Goal: Task Accomplishment & Management: Complete application form

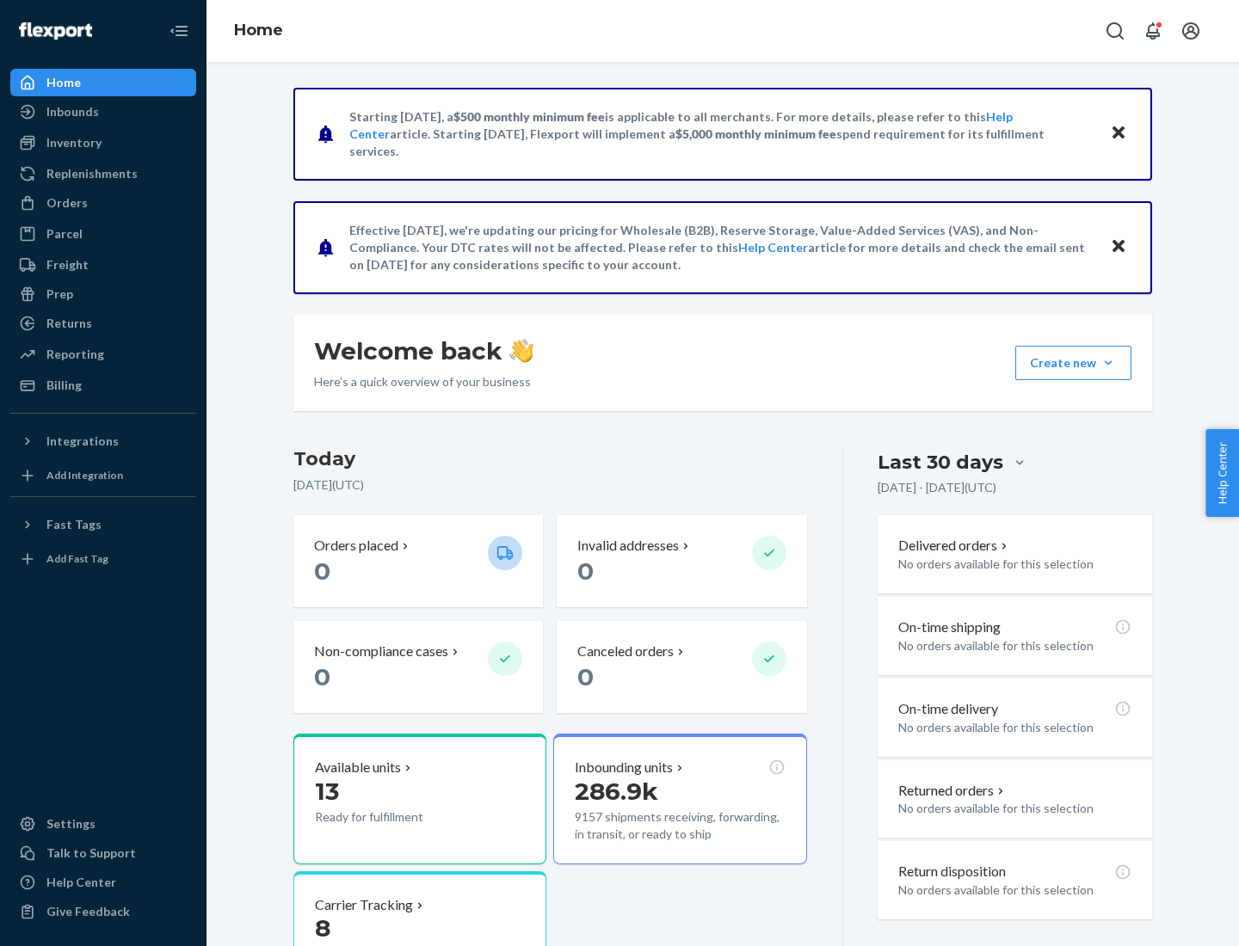
click at [1108, 363] on button "Create new Create new inbound Create new order Create new product" at bounding box center [1073, 363] width 116 height 34
click at [103, 112] on div "Inbounds" at bounding box center [103, 112] width 182 height 24
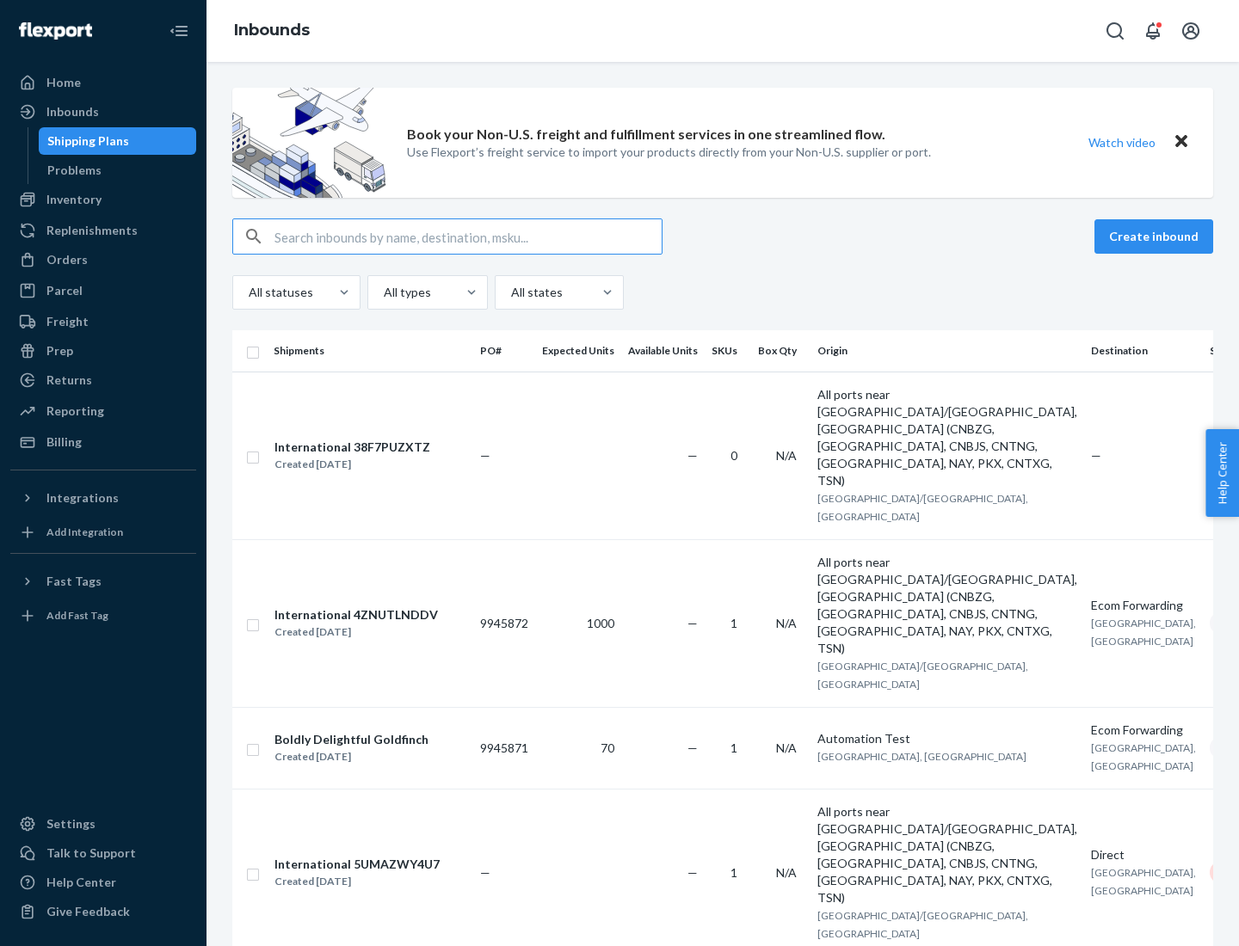
click at [1156, 237] on button "Create inbound" at bounding box center [1153, 236] width 119 height 34
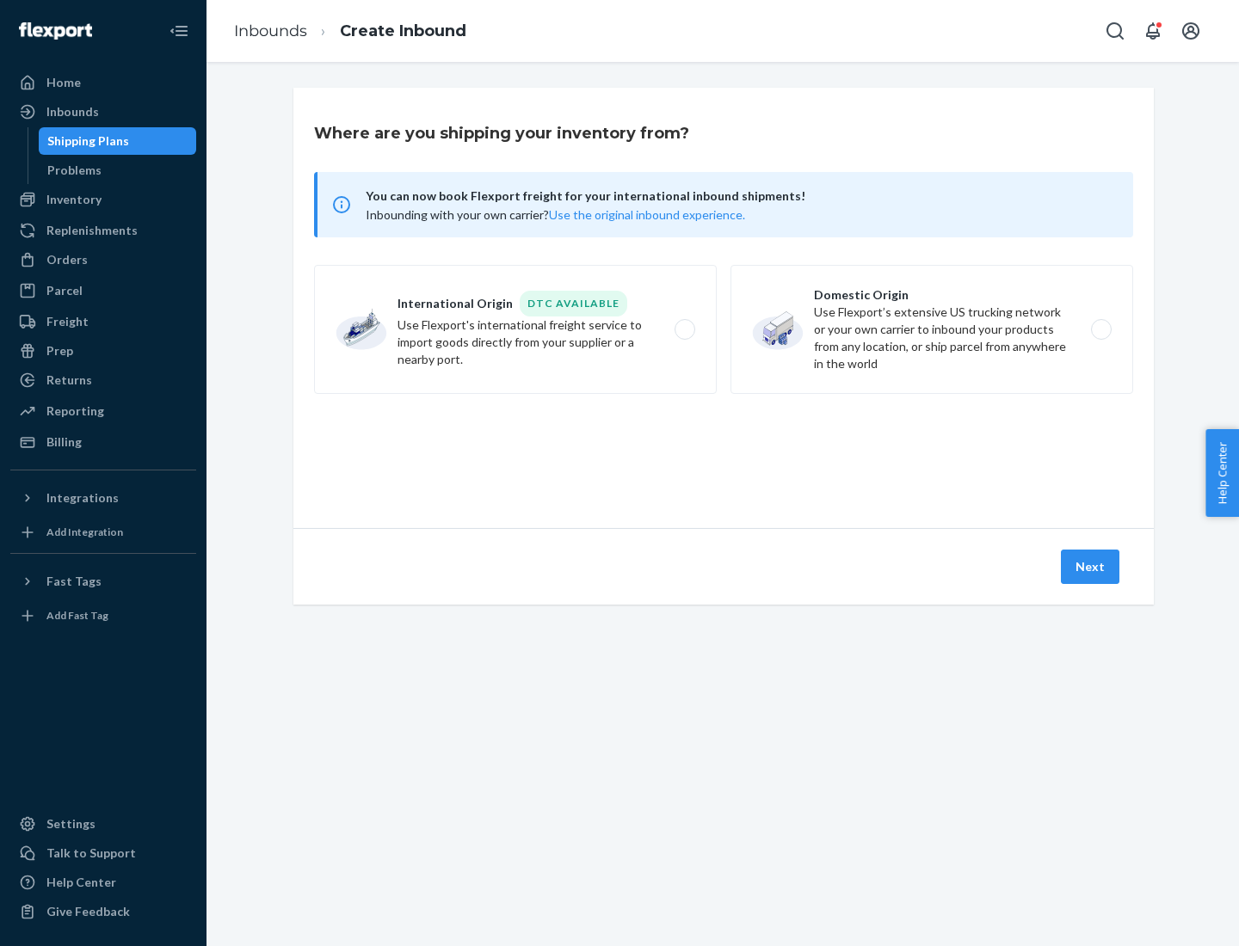
click at [932, 329] on label "Domestic Origin Use Flexport’s extensive US trucking network or your own carrie…" at bounding box center [931, 329] width 403 height 129
click at [1100, 329] on input "Domestic Origin Use Flexport’s extensive US trucking network or your own carrie…" at bounding box center [1105, 329] width 11 height 11
radio input "true"
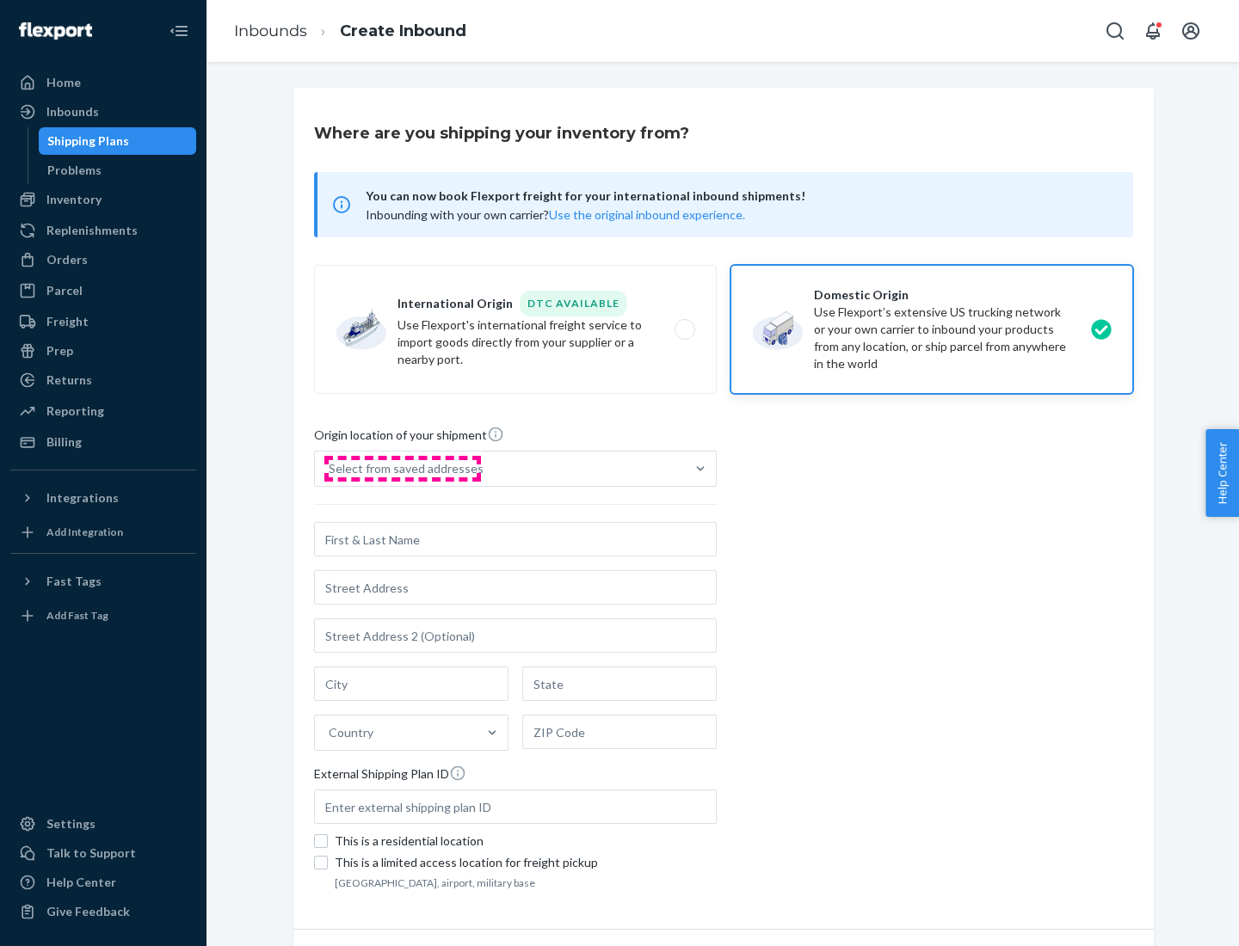
click at [402, 469] on div "Select from saved addresses" at bounding box center [406, 468] width 155 height 17
click at [330, 469] on input "Select from saved addresses" at bounding box center [330, 468] width 2 height 17
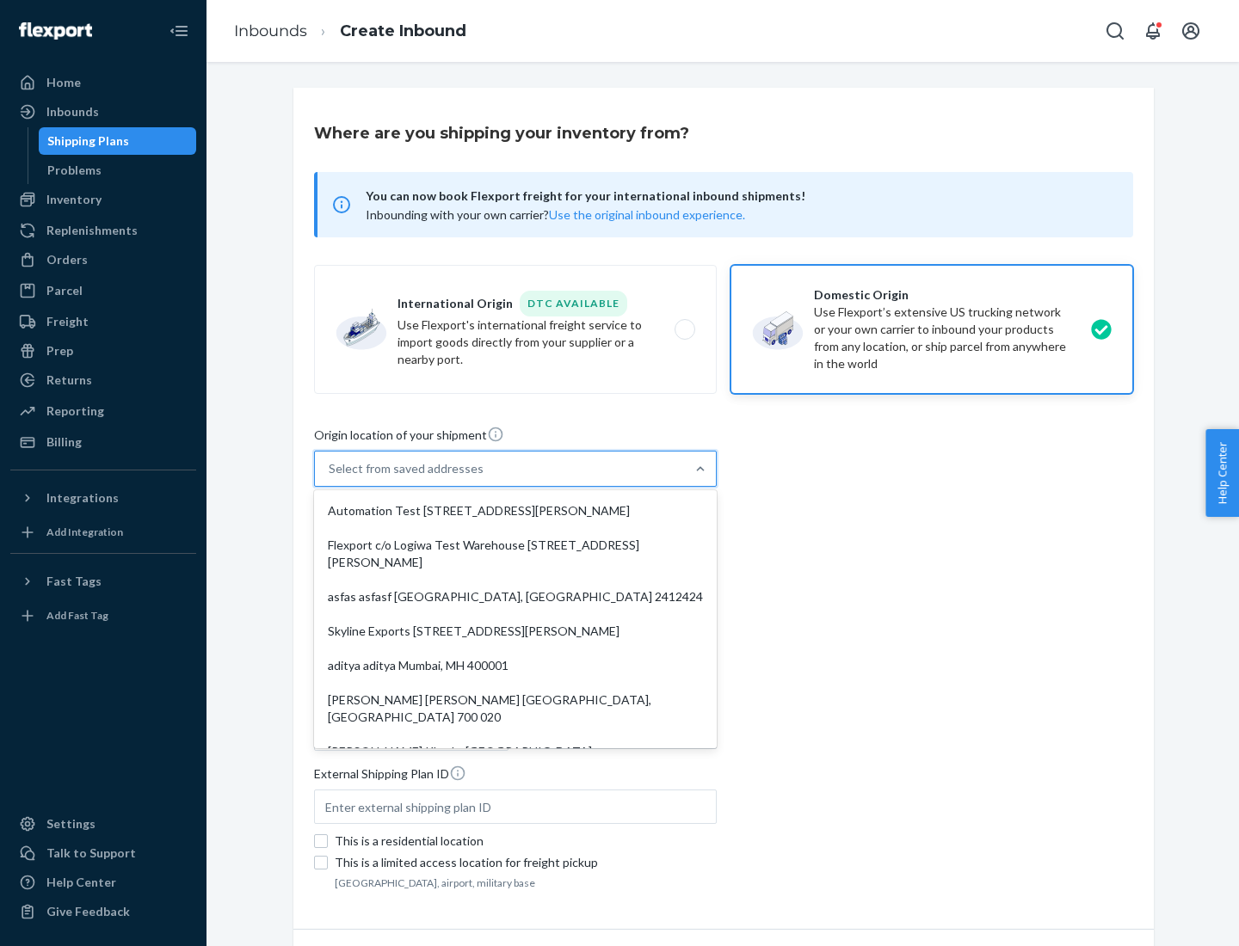
scroll to position [7, 0]
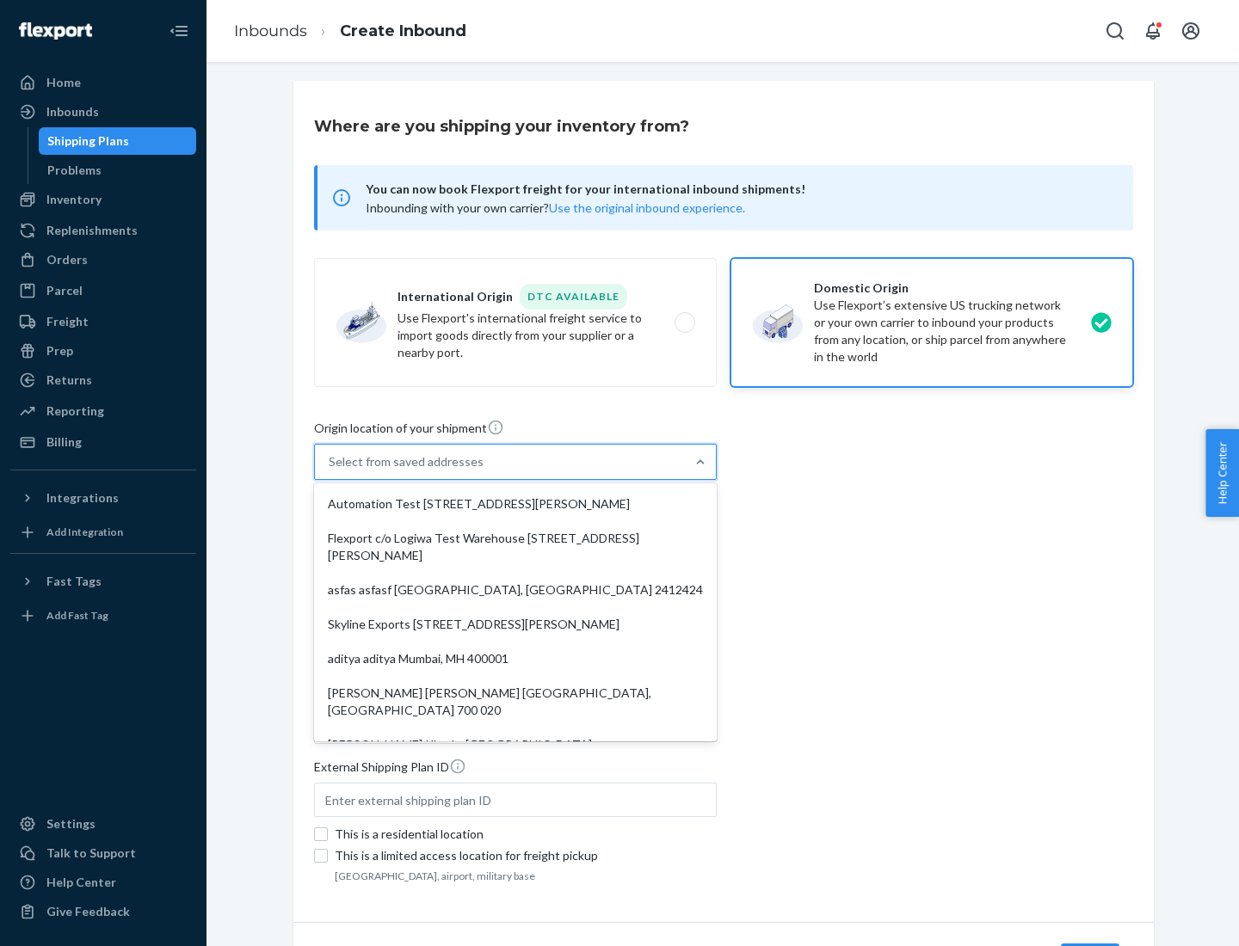
click at [515, 504] on div "Automation Test [STREET_ADDRESS][PERSON_NAME]" at bounding box center [515, 504] width 396 height 34
click at [330, 471] on input "option Automation Test [STREET_ADDRESS][PERSON_NAME]. 9 results available. Use …" at bounding box center [330, 461] width 2 height 17
type input "Automation Test"
type input "9th Floor"
type input "[GEOGRAPHIC_DATA]"
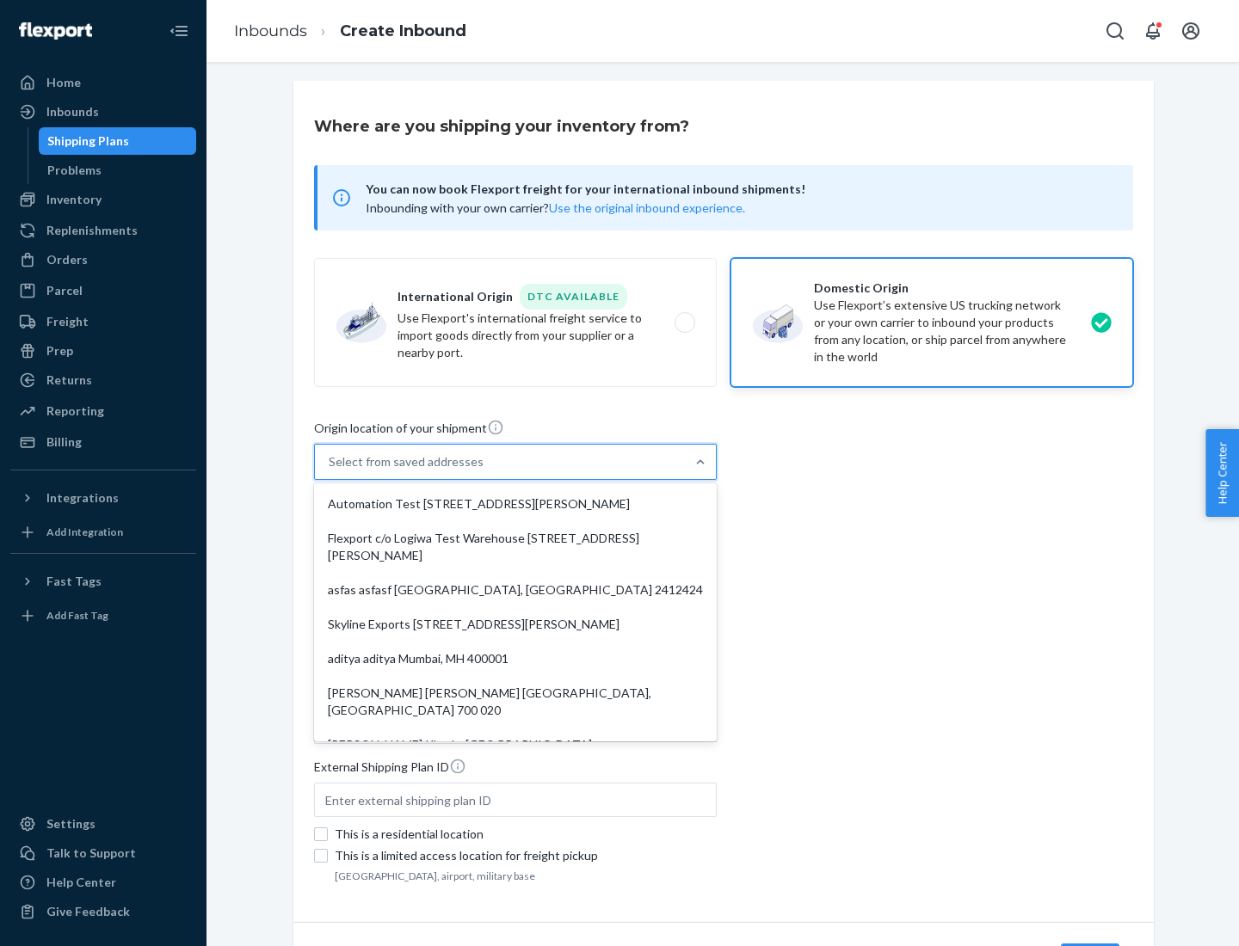
type input "CA"
type input "94104"
type input "[STREET_ADDRESS][PERSON_NAME]"
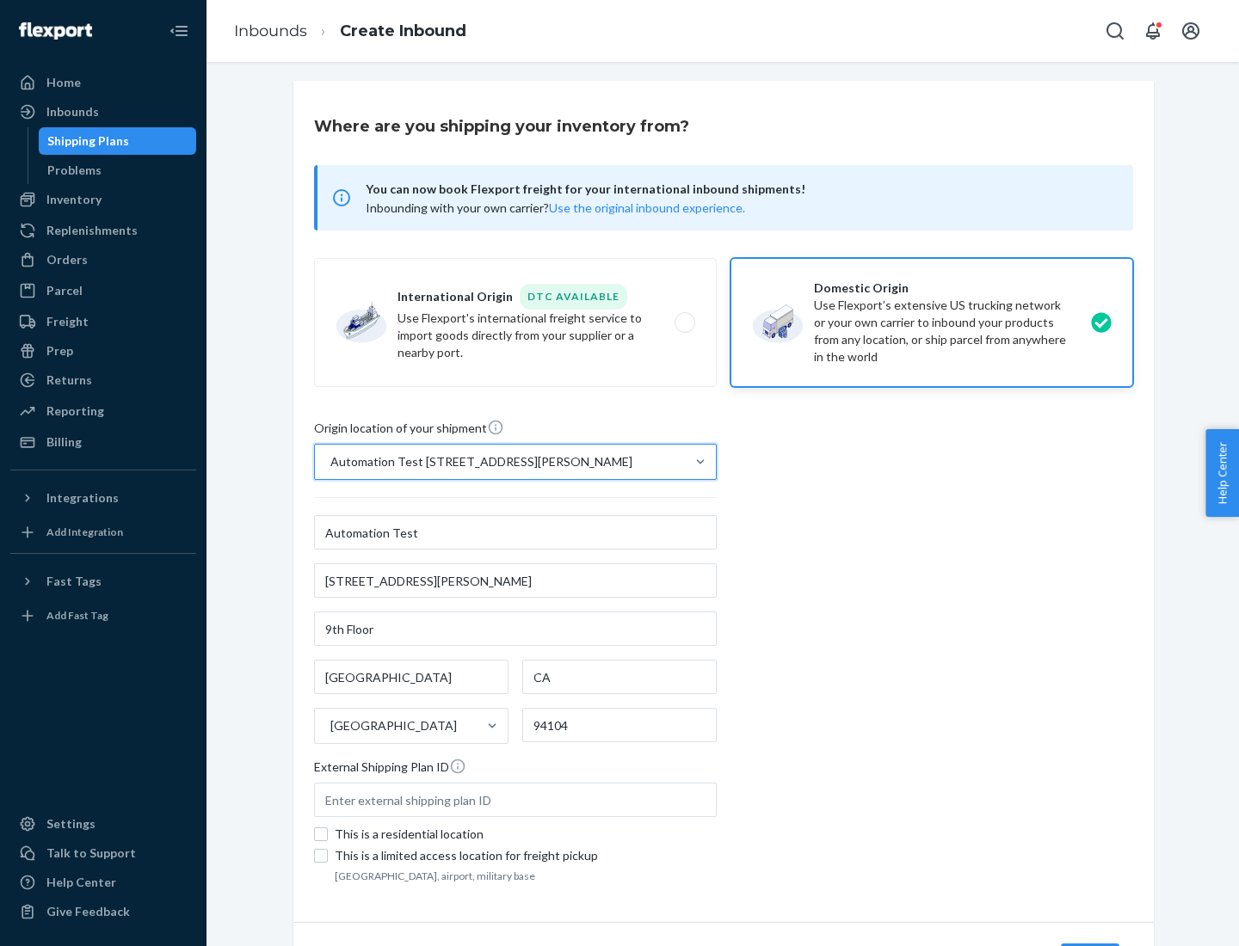
scroll to position [101, 0]
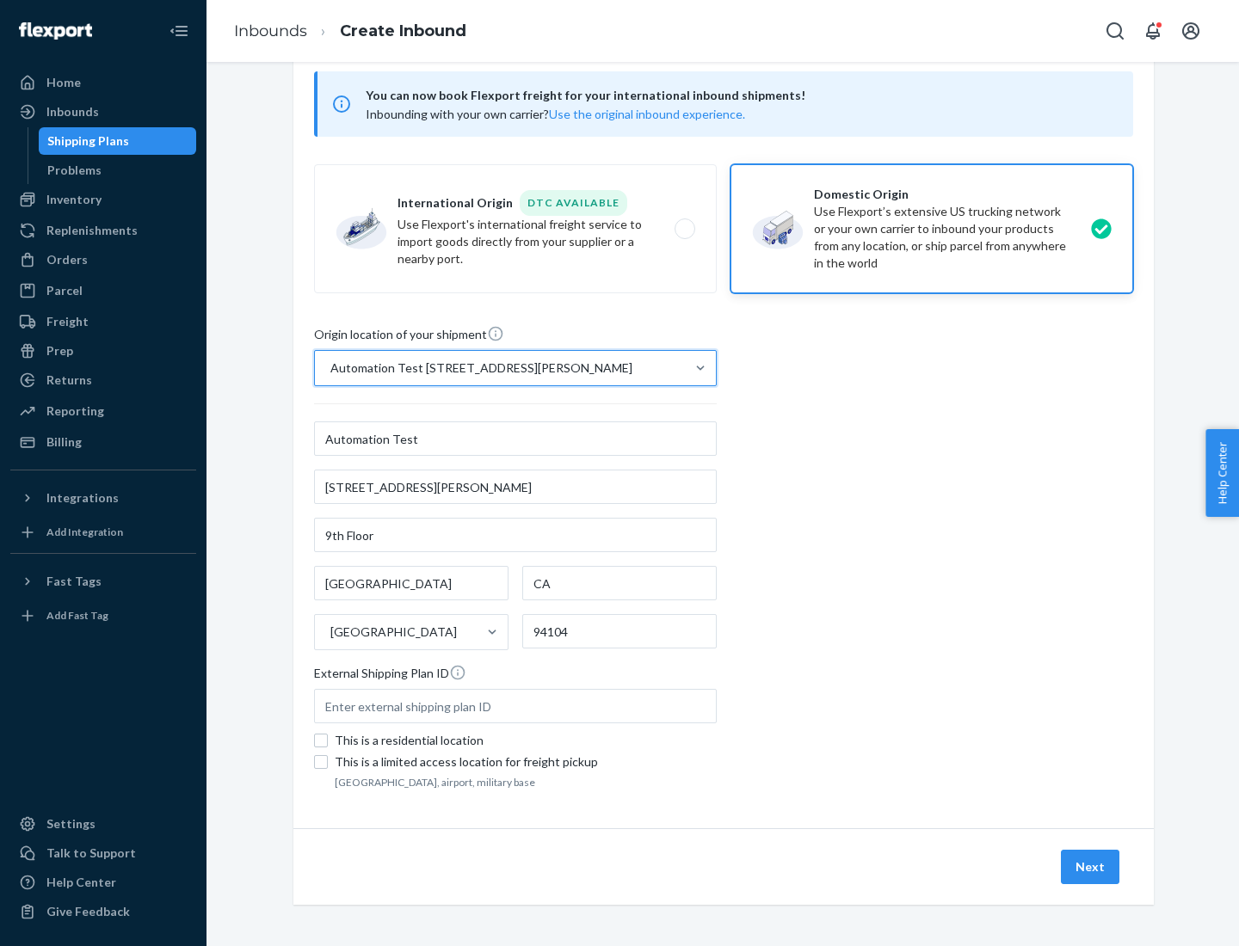
click at [1091, 867] on button "Next" at bounding box center [1090, 867] width 58 height 34
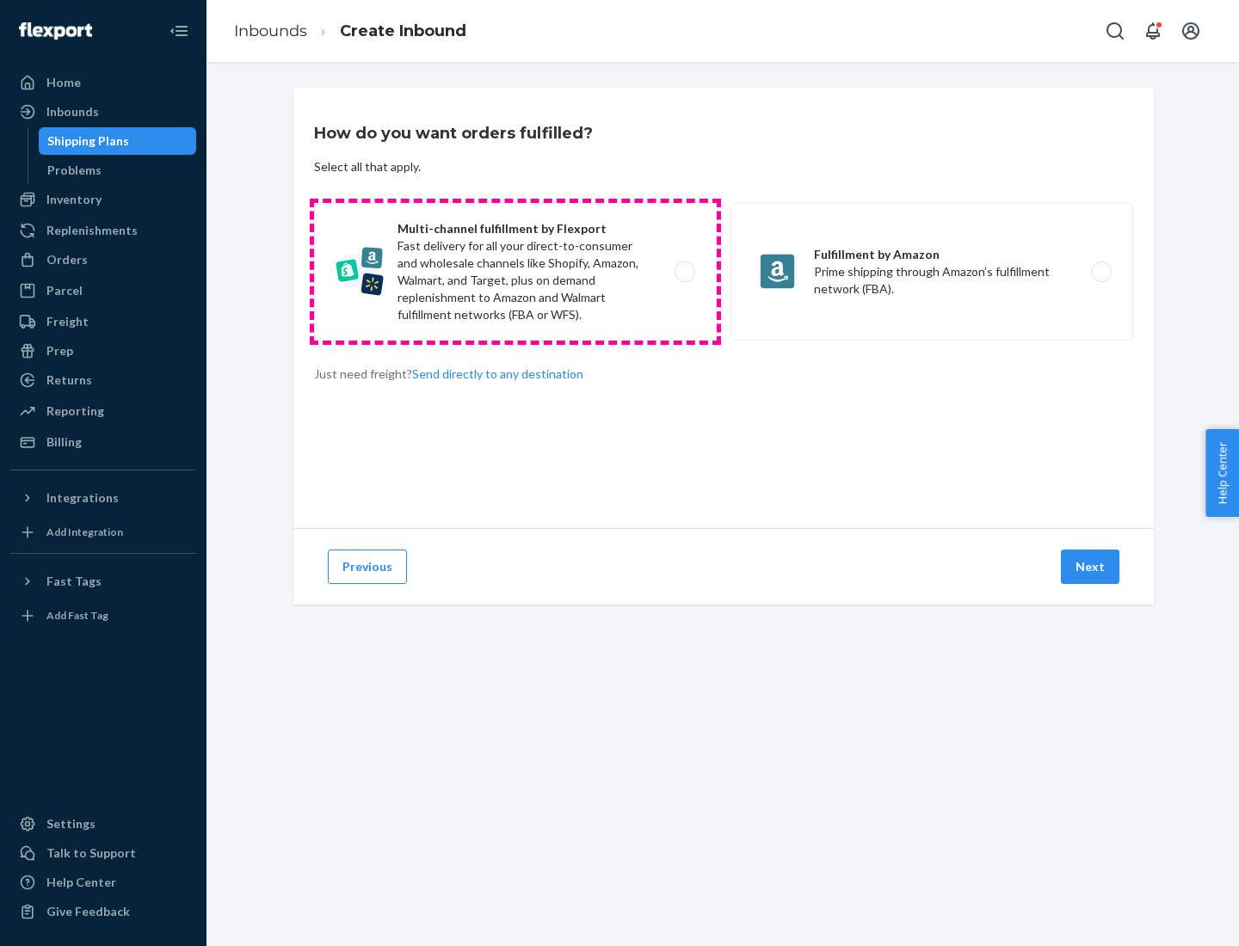
click at [515, 272] on label "Multi-channel fulfillment by Flexport Fast delivery for all your direct-to-cons…" at bounding box center [515, 272] width 403 height 138
click at [684, 272] on input "Multi-channel fulfillment by Flexport Fast delivery for all your direct-to-cons…" at bounding box center [689, 272] width 11 height 11
radio input "true"
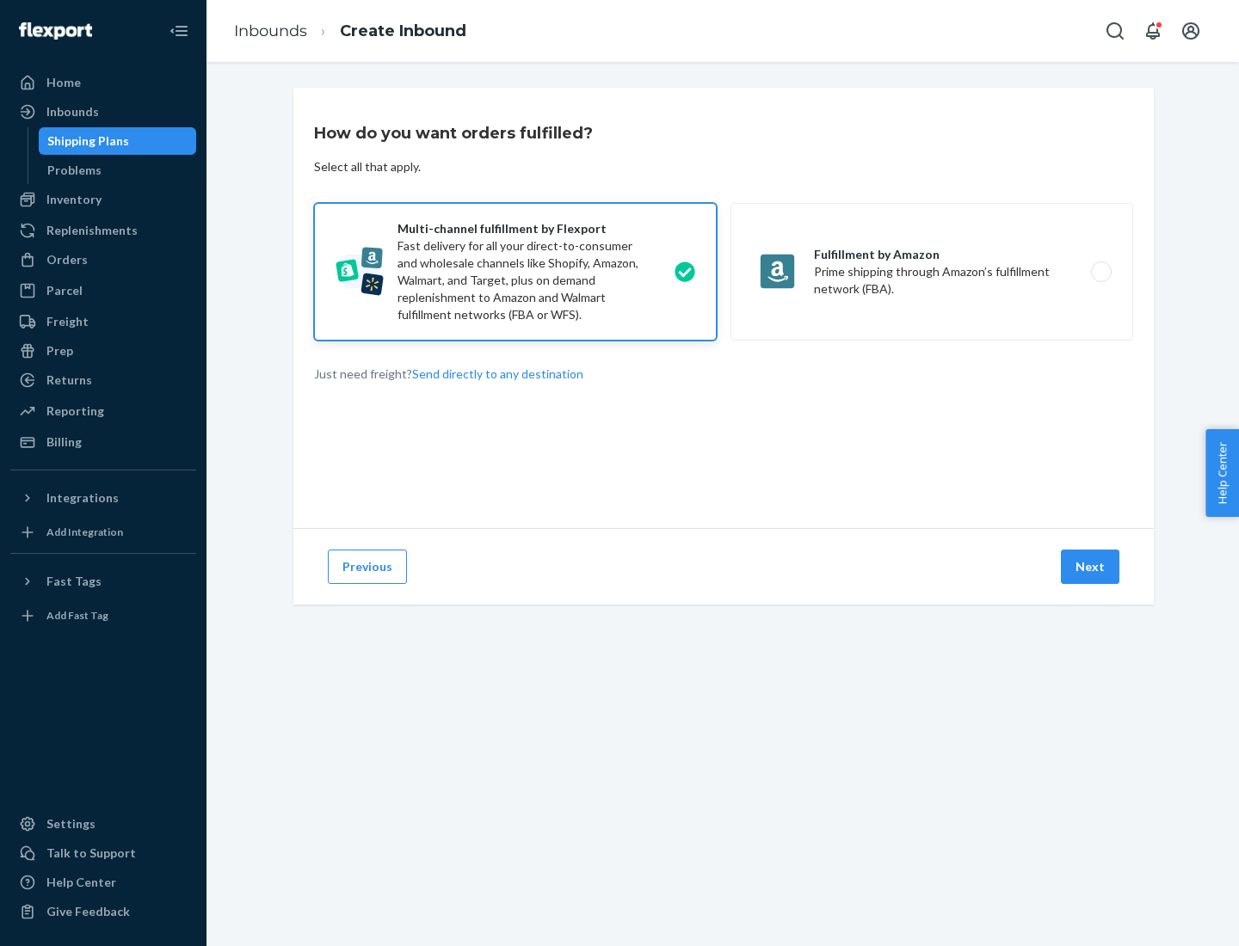
click at [1091, 567] on button "Next" at bounding box center [1090, 567] width 58 height 34
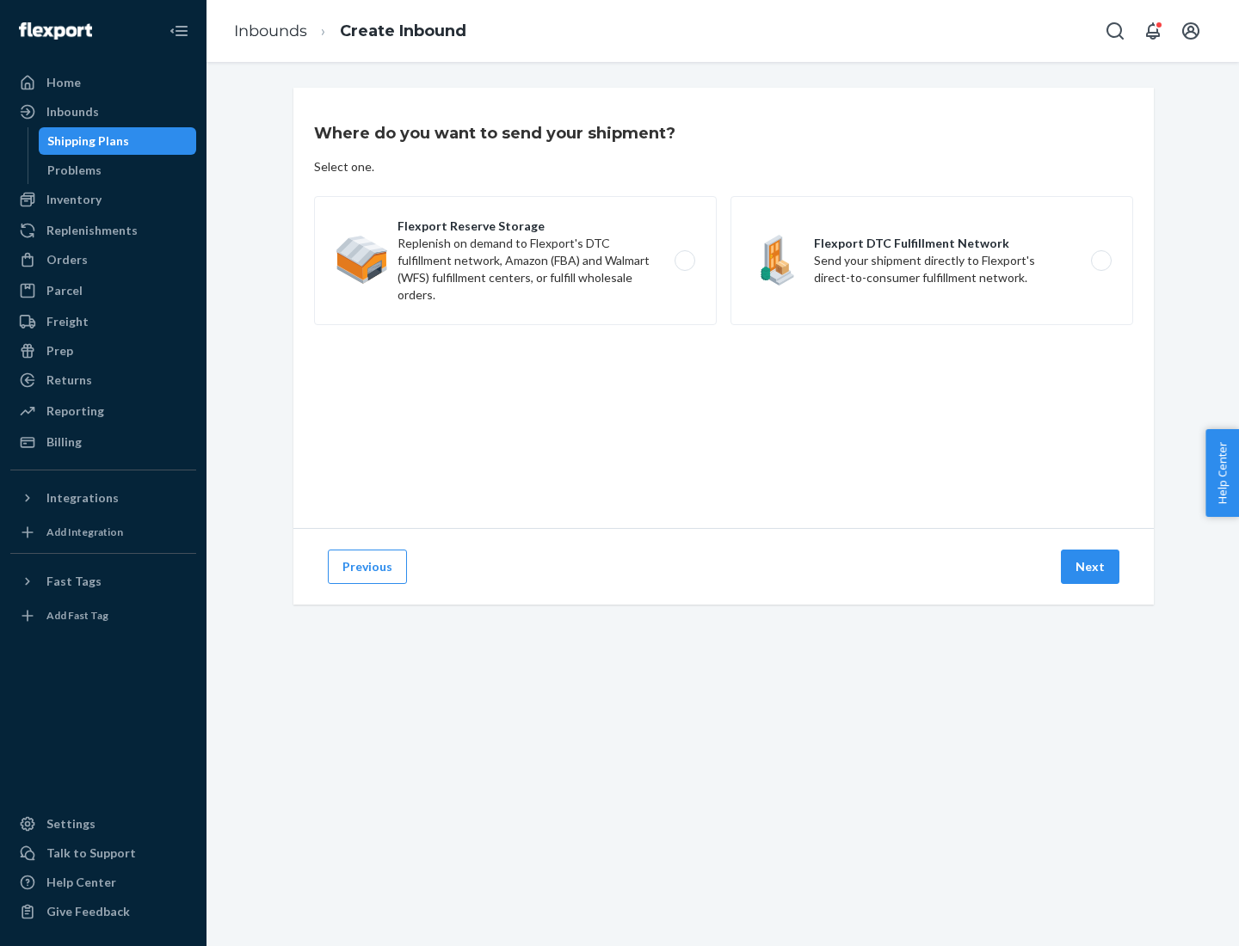
click at [932, 261] on label "Flexport DTC Fulfillment Network Send your shipment directly to Flexport's dire…" at bounding box center [931, 260] width 403 height 129
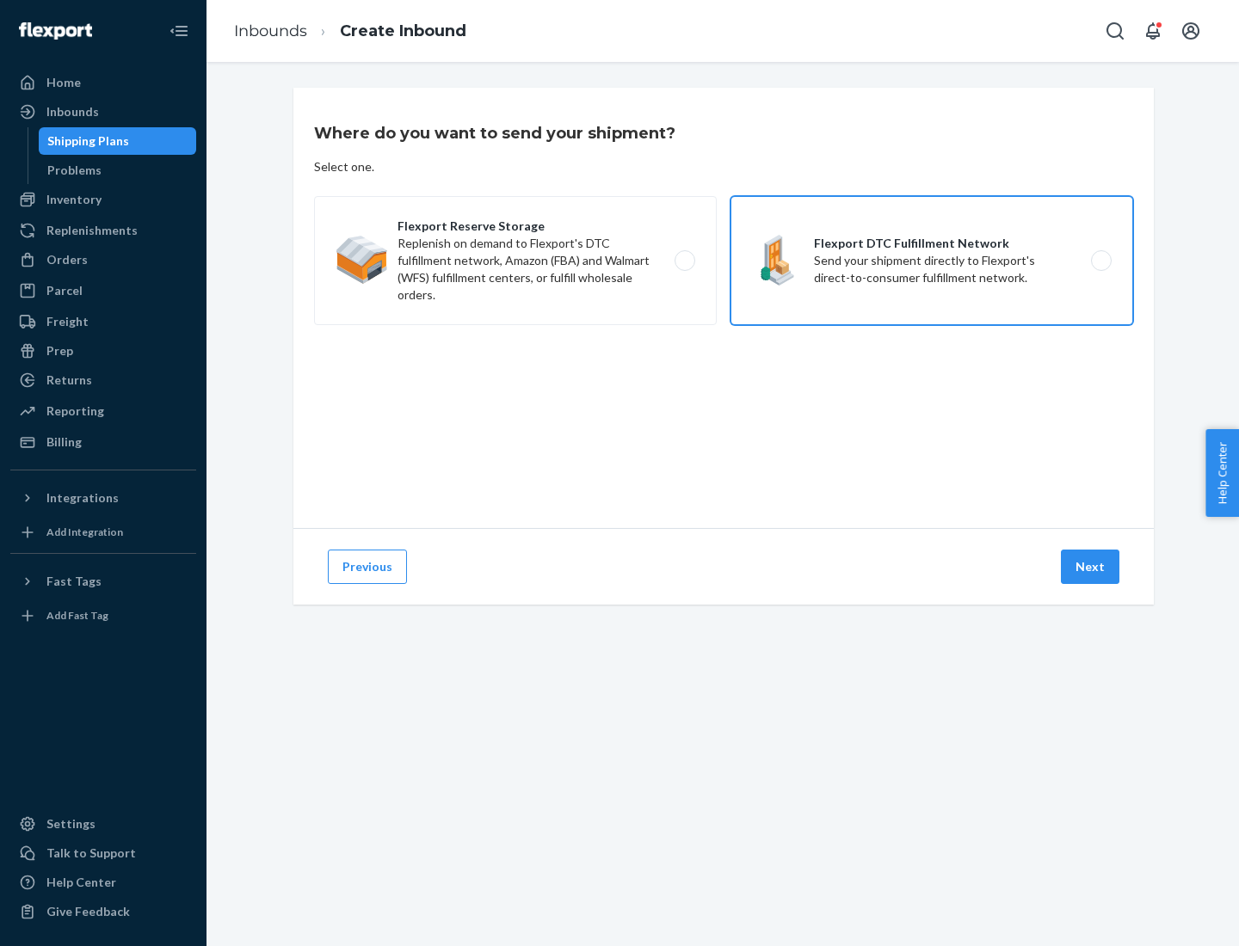
click at [1100, 261] on input "Flexport DTC Fulfillment Network Send your shipment directly to Flexport's dire…" at bounding box center [1105, 260] width 11 height 11
radio input "true"
click at [1091, 567] on button "Next" at bounding box center [1090, 567] width 58 height 34
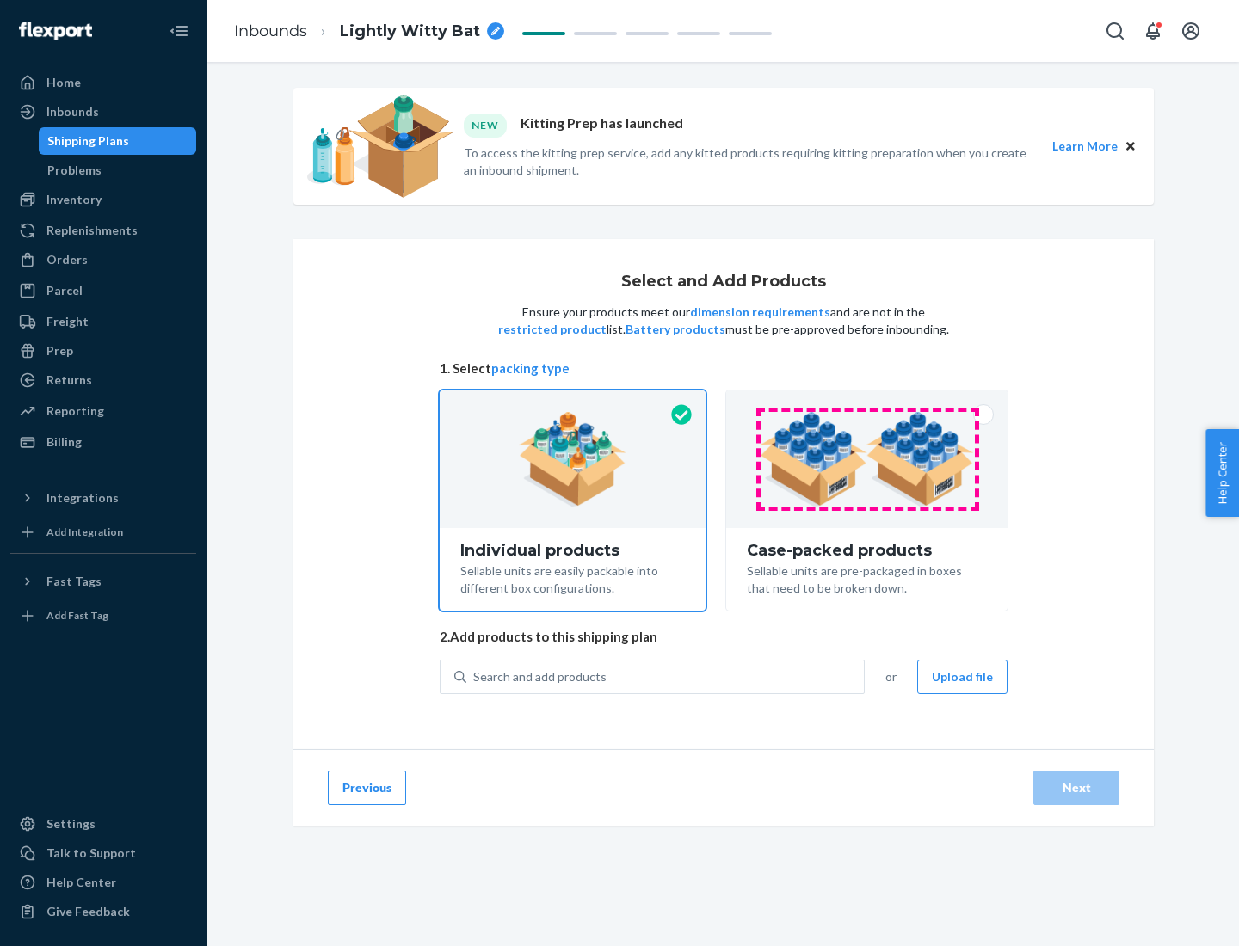
click at [867, 459] on img at bounding box center [867, 459] width 214 height 95
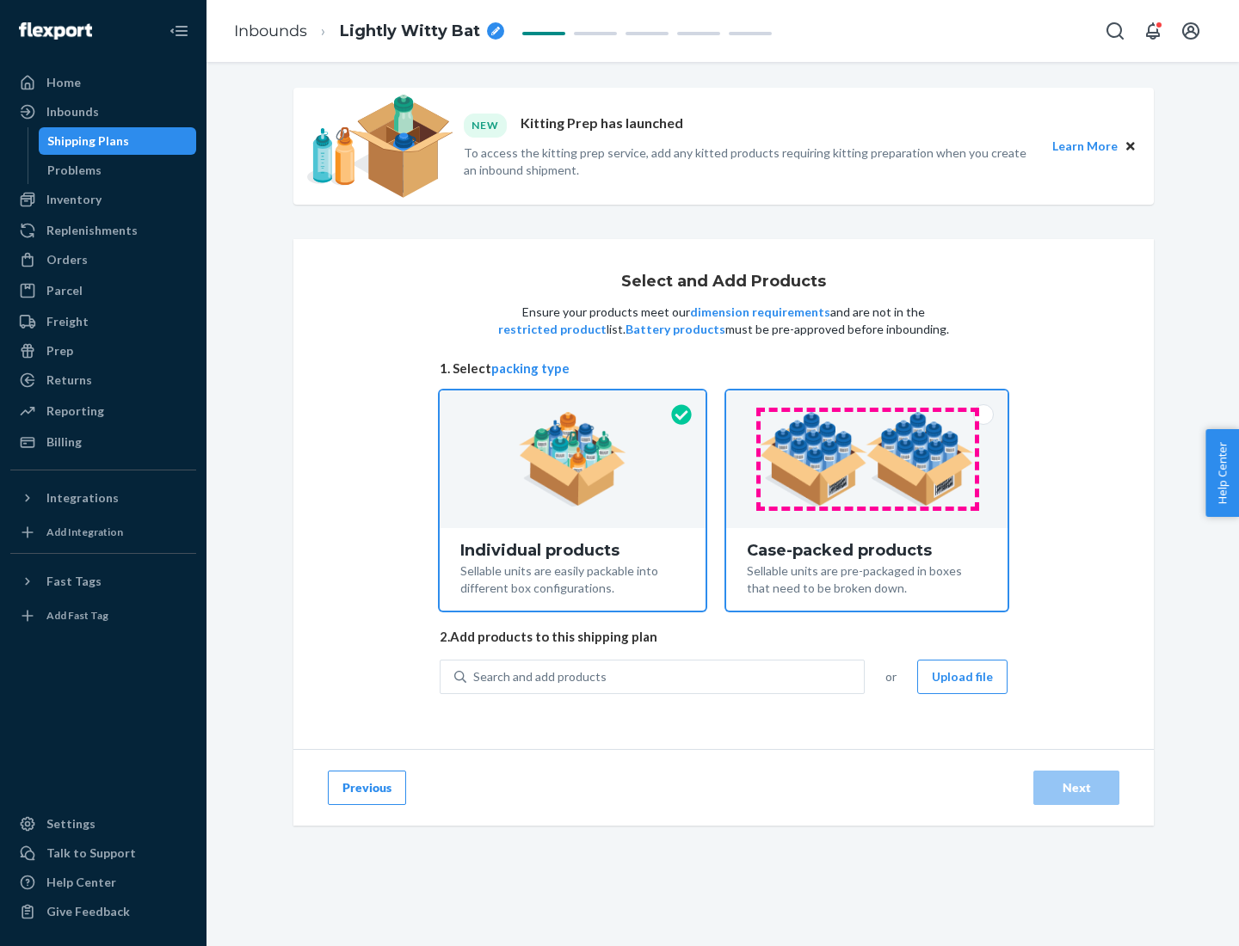
click at [867, 402] on input "Case-packed products Sellable units are pre-packaged in boxes that need to be b…" at bounding box center [866, 396] width 11 height 11
radio input "true"
radio input "false"
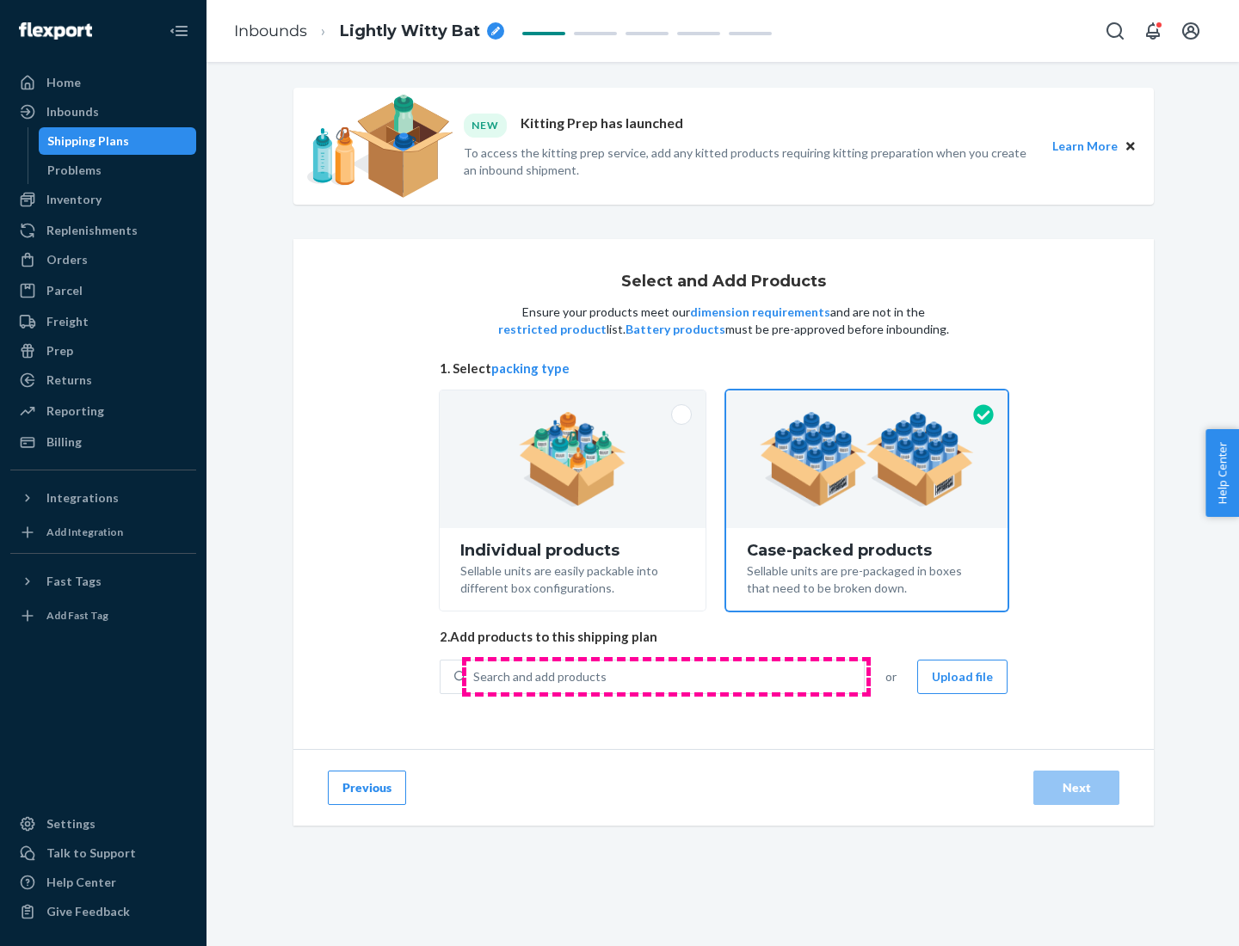
click at [666, 676] on div "Search and add products" at bounding box center [664, 676] width 397 height 31
click at [475, 676] on input "Search and add products" at bounding box center [474, 676] width 2 height 17
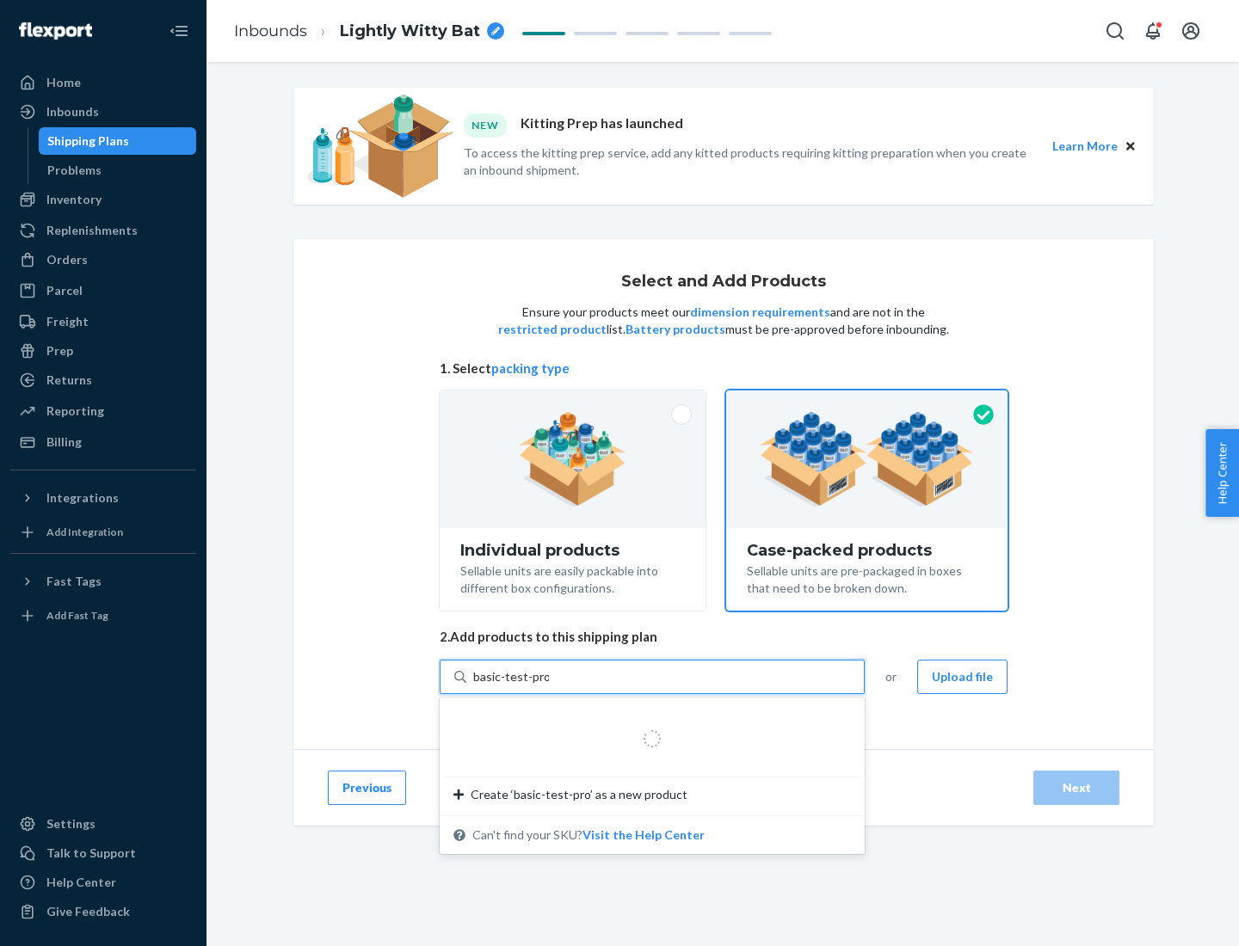
type input "basic-test-product-1"
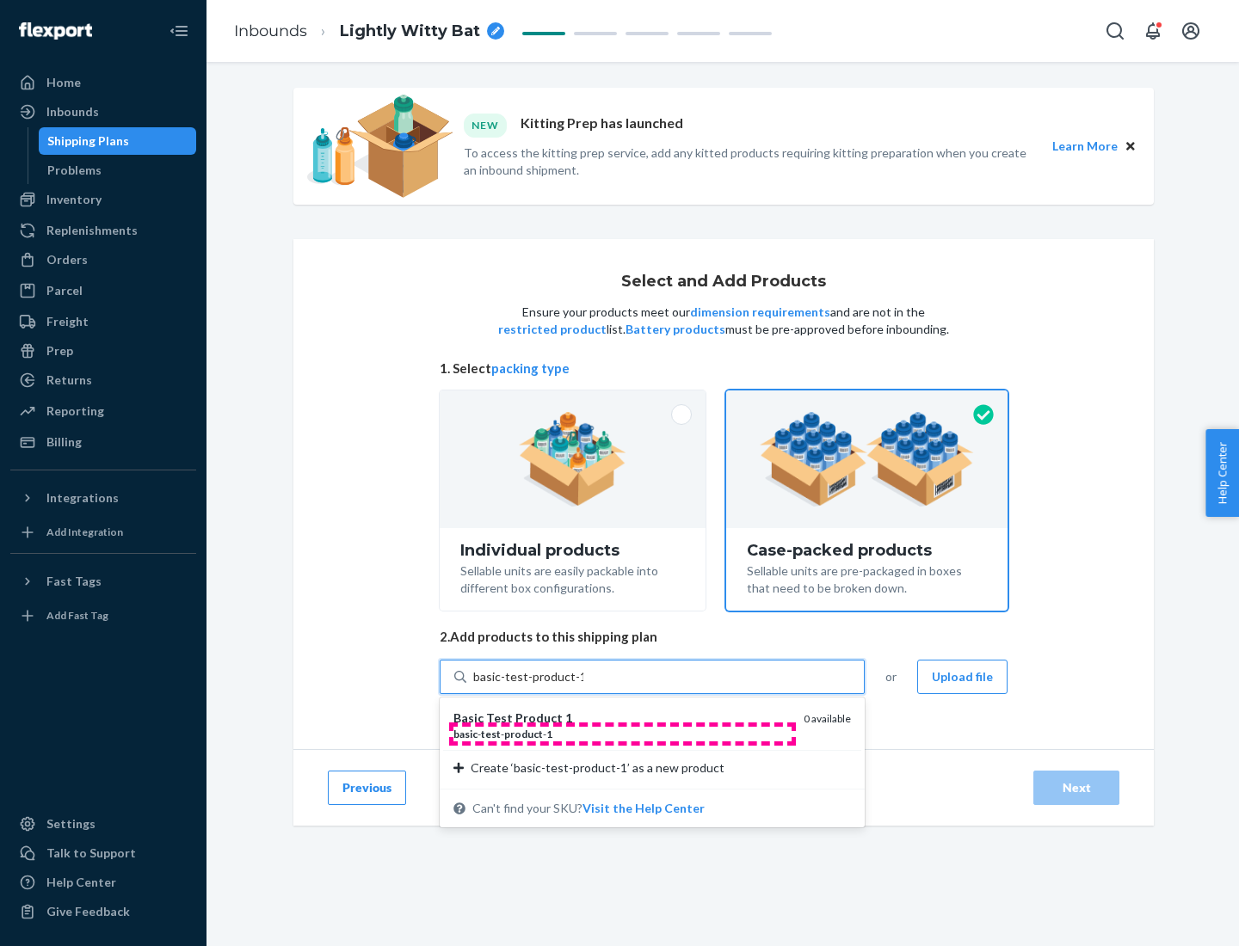
click at [622, 734] on div "basic - test - product - 1" at bounding box center [621, 734] width 336 height 15
click at [583, 686] on input "basic-test-product-1" at bounding box center [528, 676] width 110 height 17
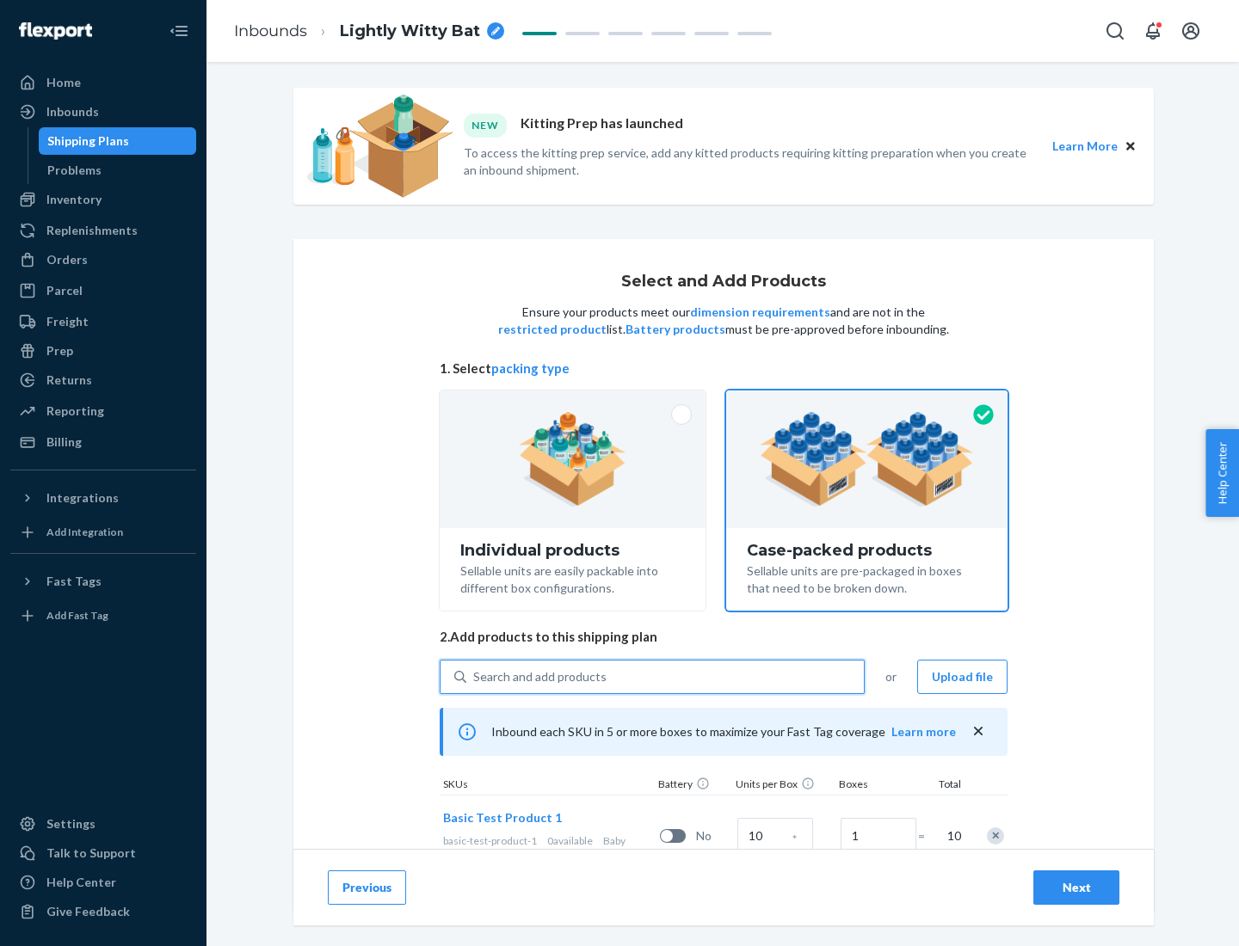
scroll to position [62, 0]
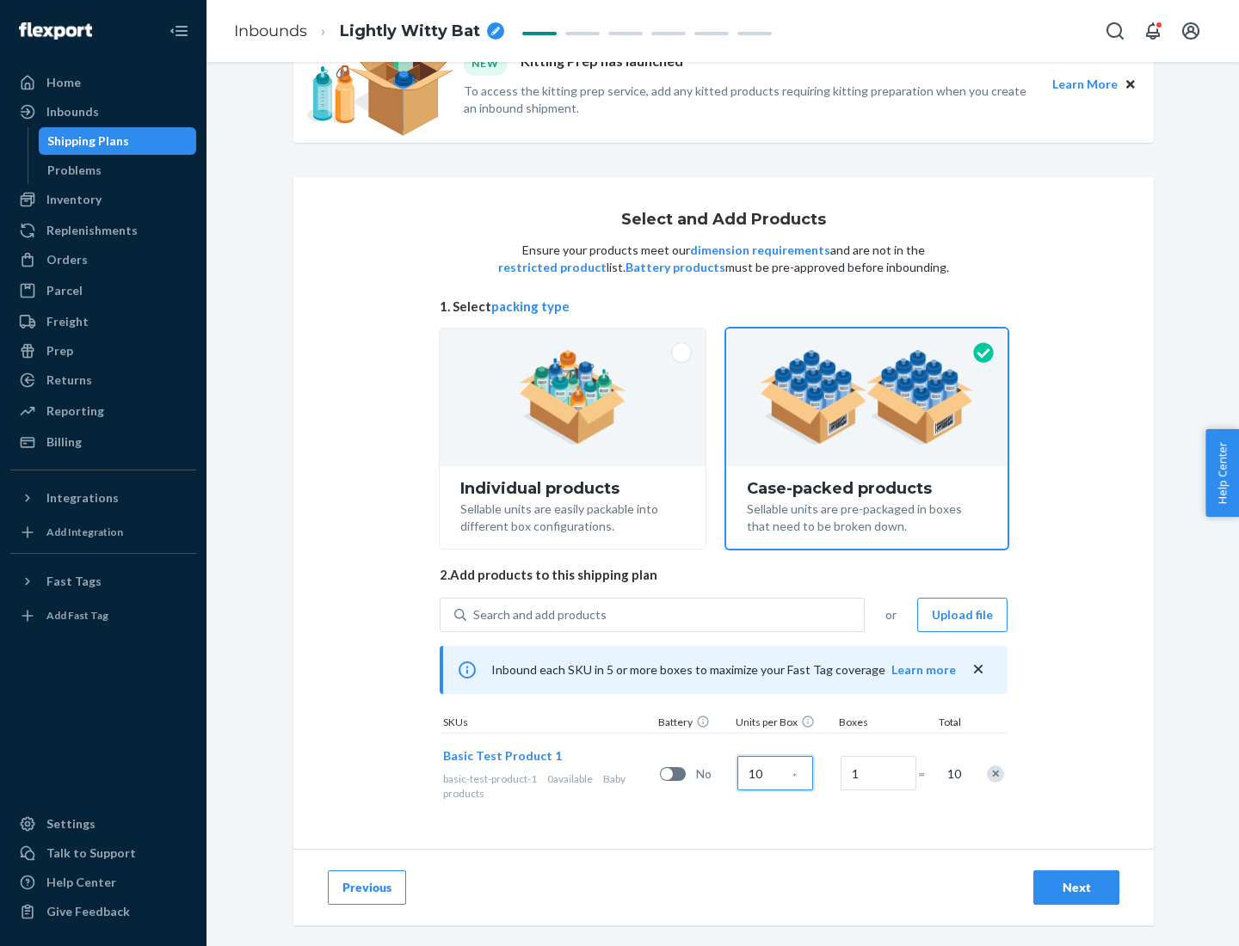
type input "10"
type input "7"
click at [1076, 888] on div "Next" at bounding box center [1076, 887] width 57 height 17
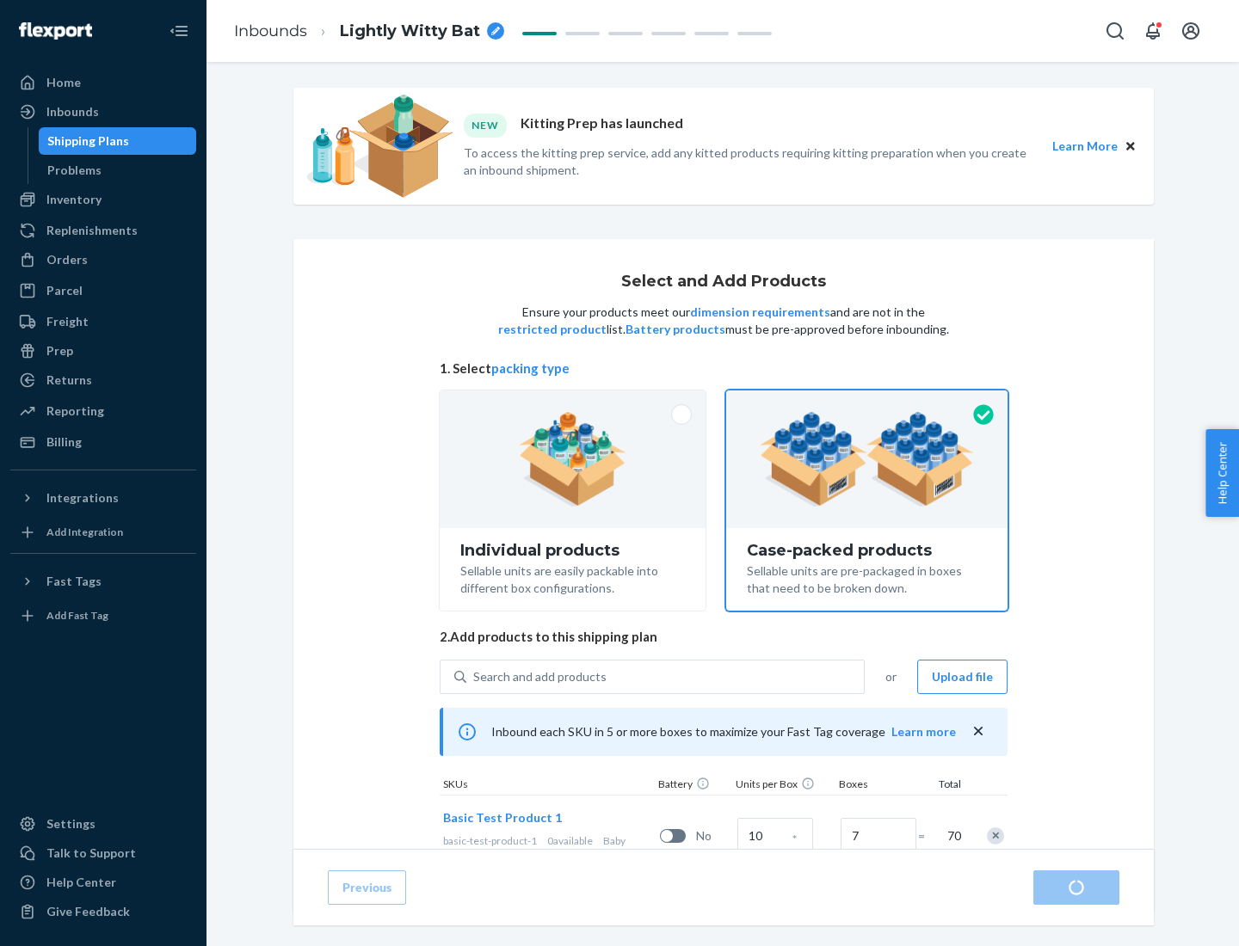
radio input "true"
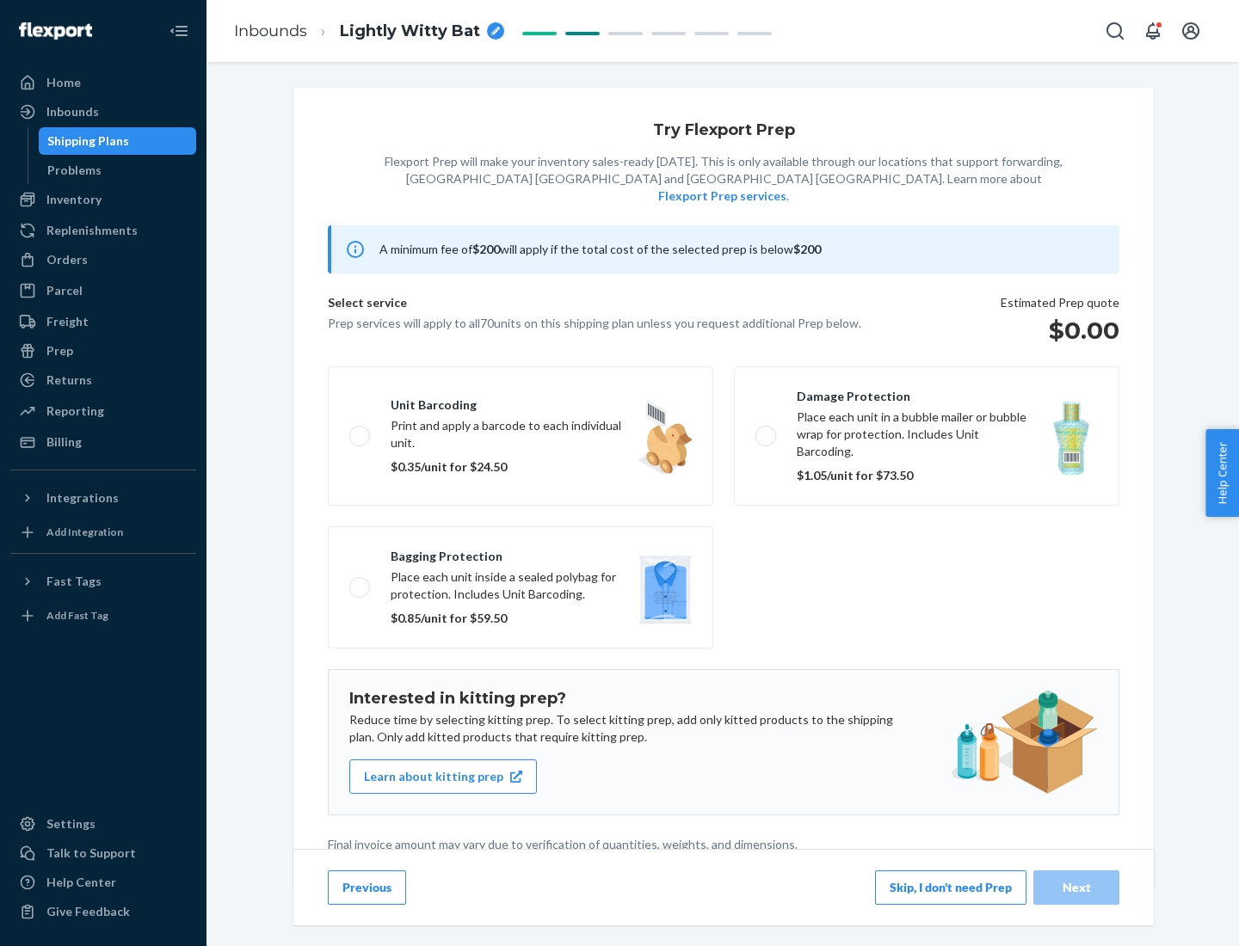
scroll to position [4, 0]
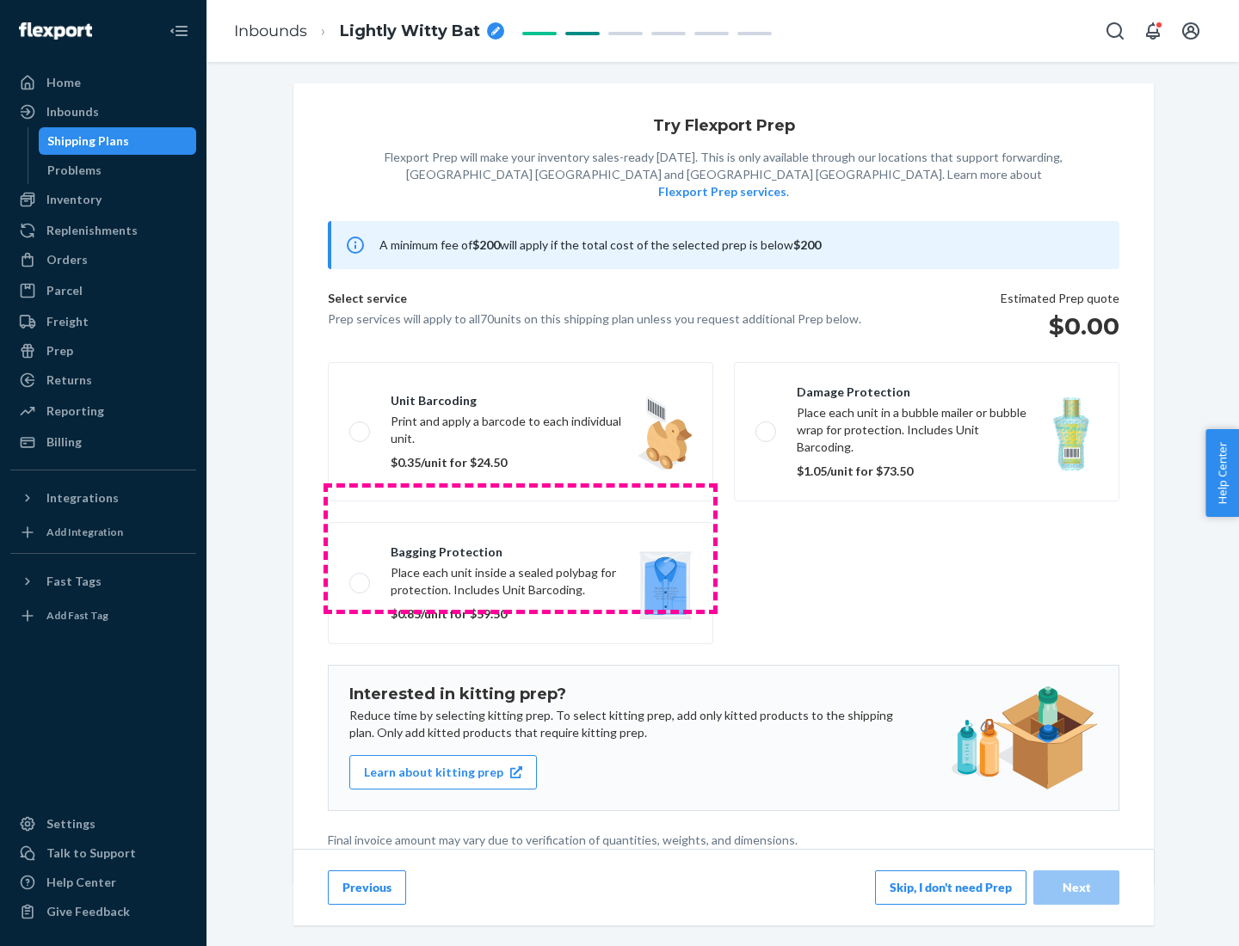
click at [520, 548] on label "Bagging protection Place each unit inside a sealed polybag for protection. Incl…" at bounding box center [520, 583] width 385 height 122
click at [360, 577] on input "Bagging protection Place each unit inside a sealed polybag for protection. Incl…" at bounding box center [354, 582] width 11 height 11
checkbox input "true"
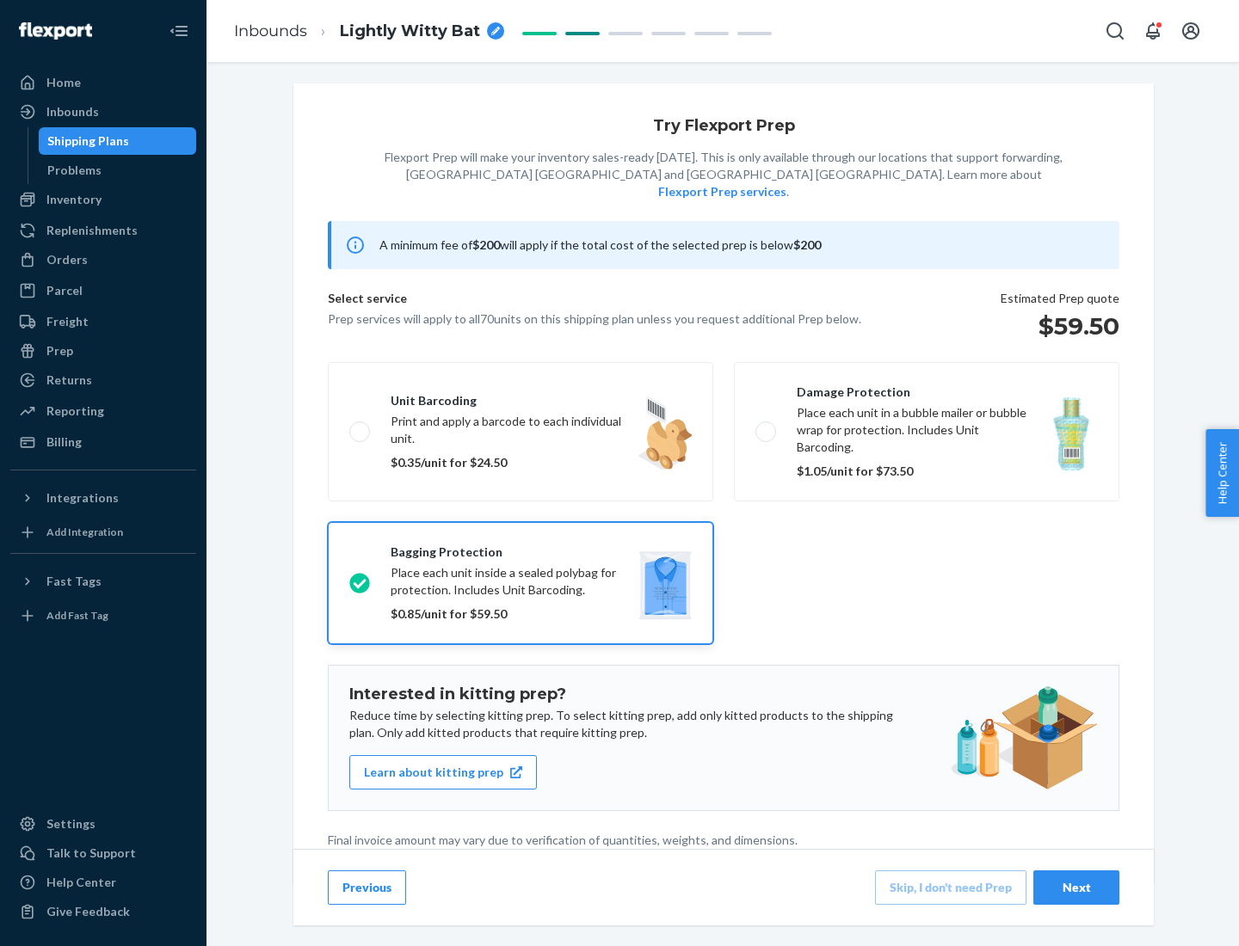
click at [1076, 887] on div "Next" at bounding box center [1076, 887] width 57 height 17
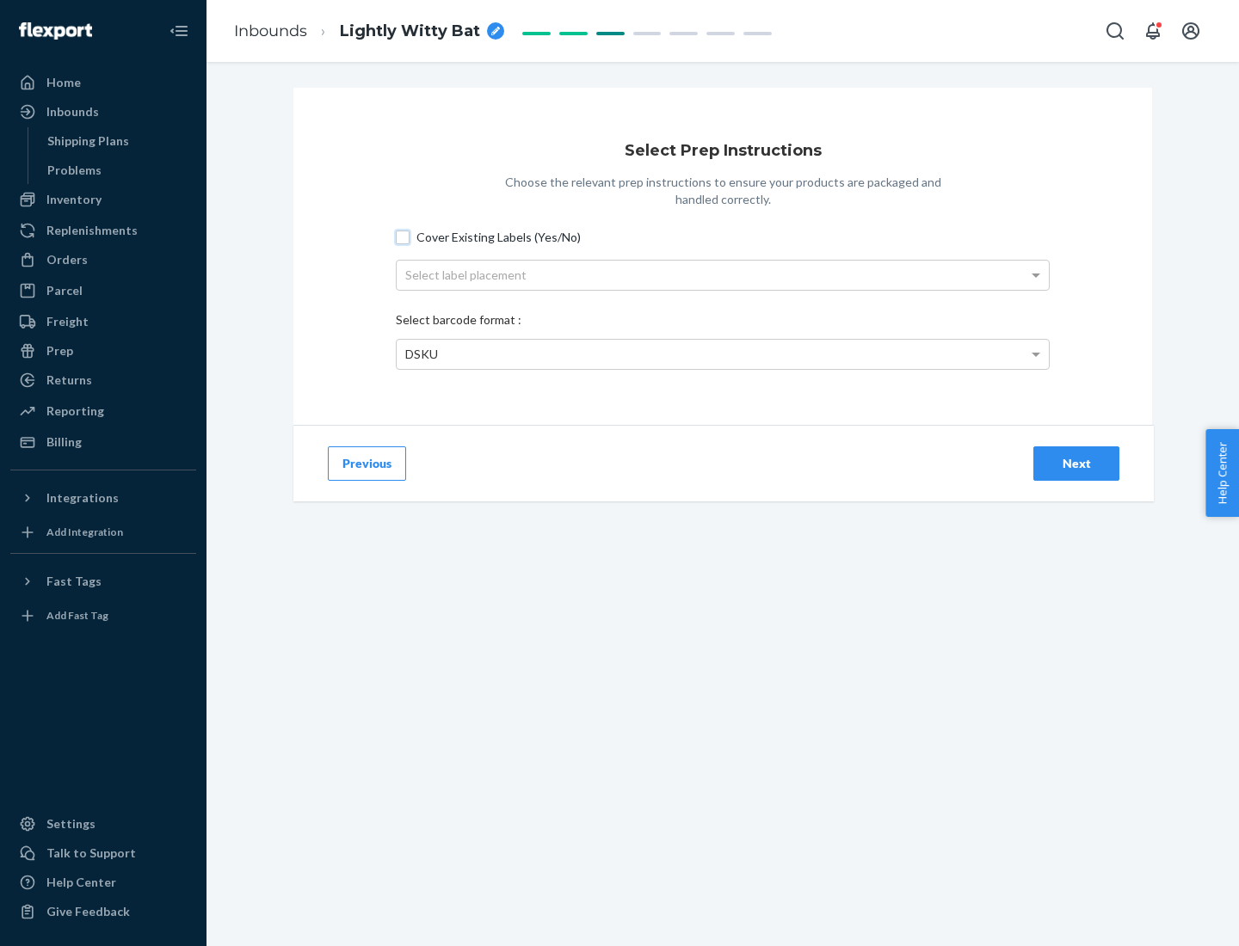
click at [403, 237] on input "Cover Existing Labels (Yes/No)" at bounding box center [403, 238] width 14 height 14
checkbox input "true"
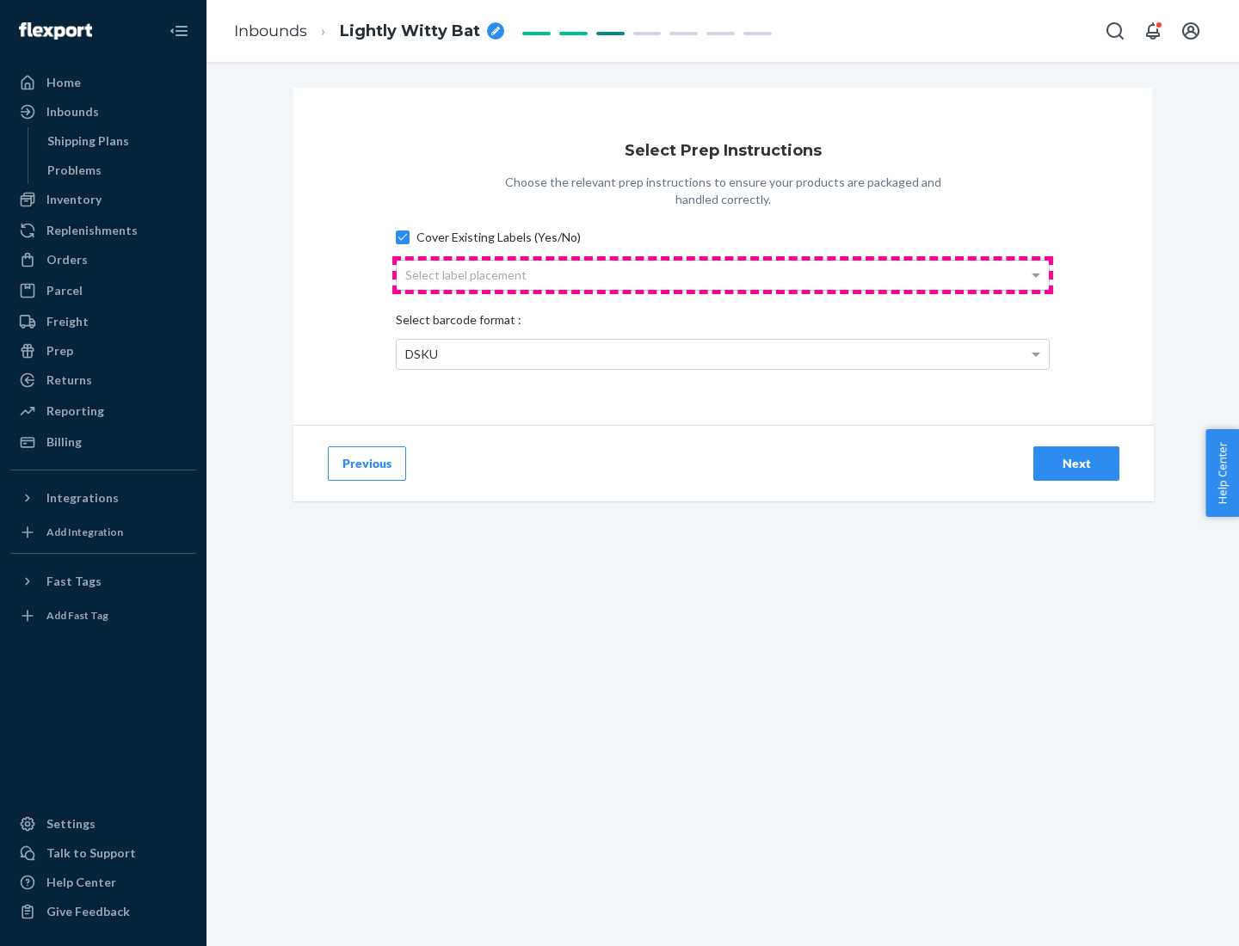
click at [723, 274] on div "Select label placement" at bounding box center [723, 275] width 652 height 29
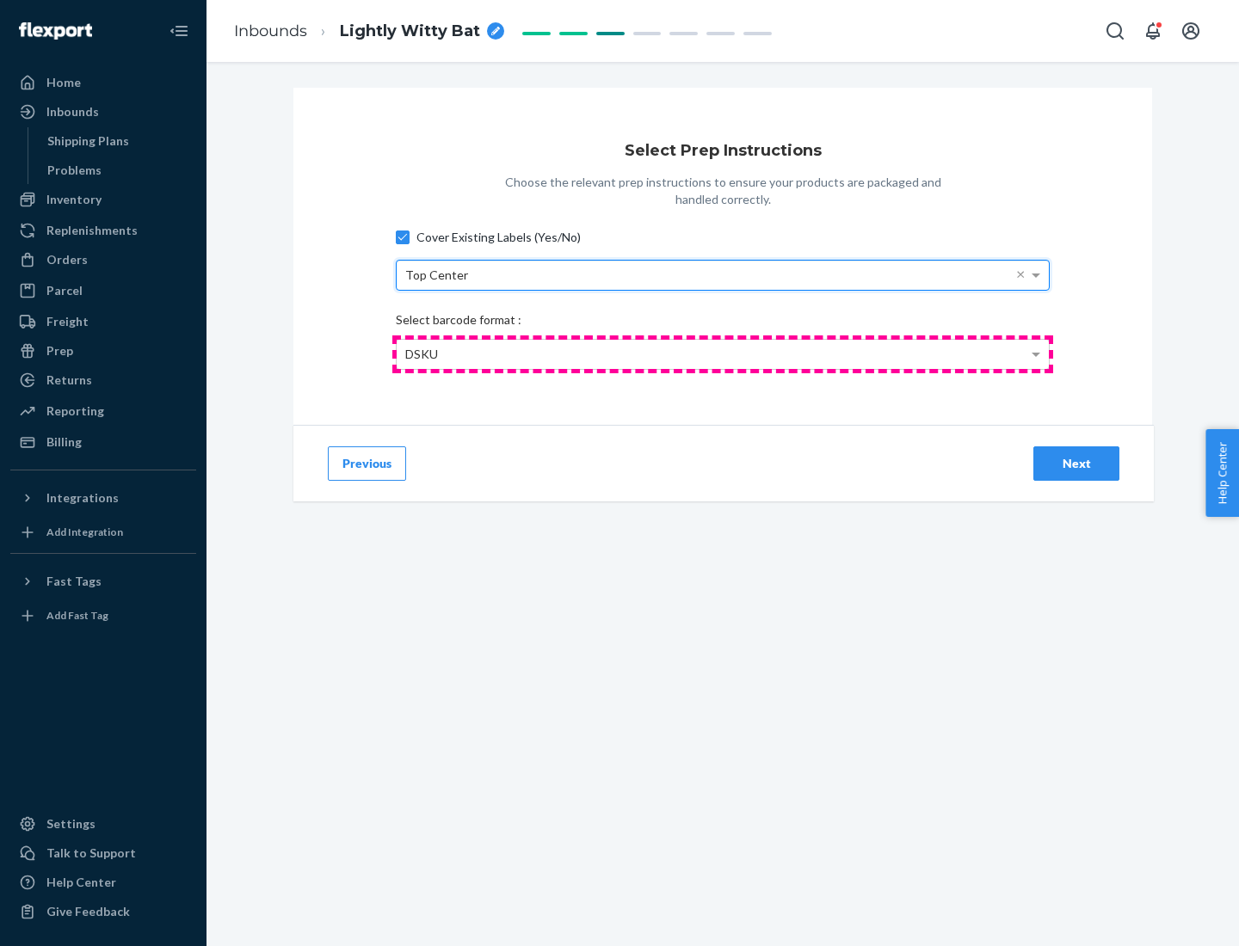
click at [723, 354] on div "DSKU" at bounding box center [723, 354] width 652 height 29
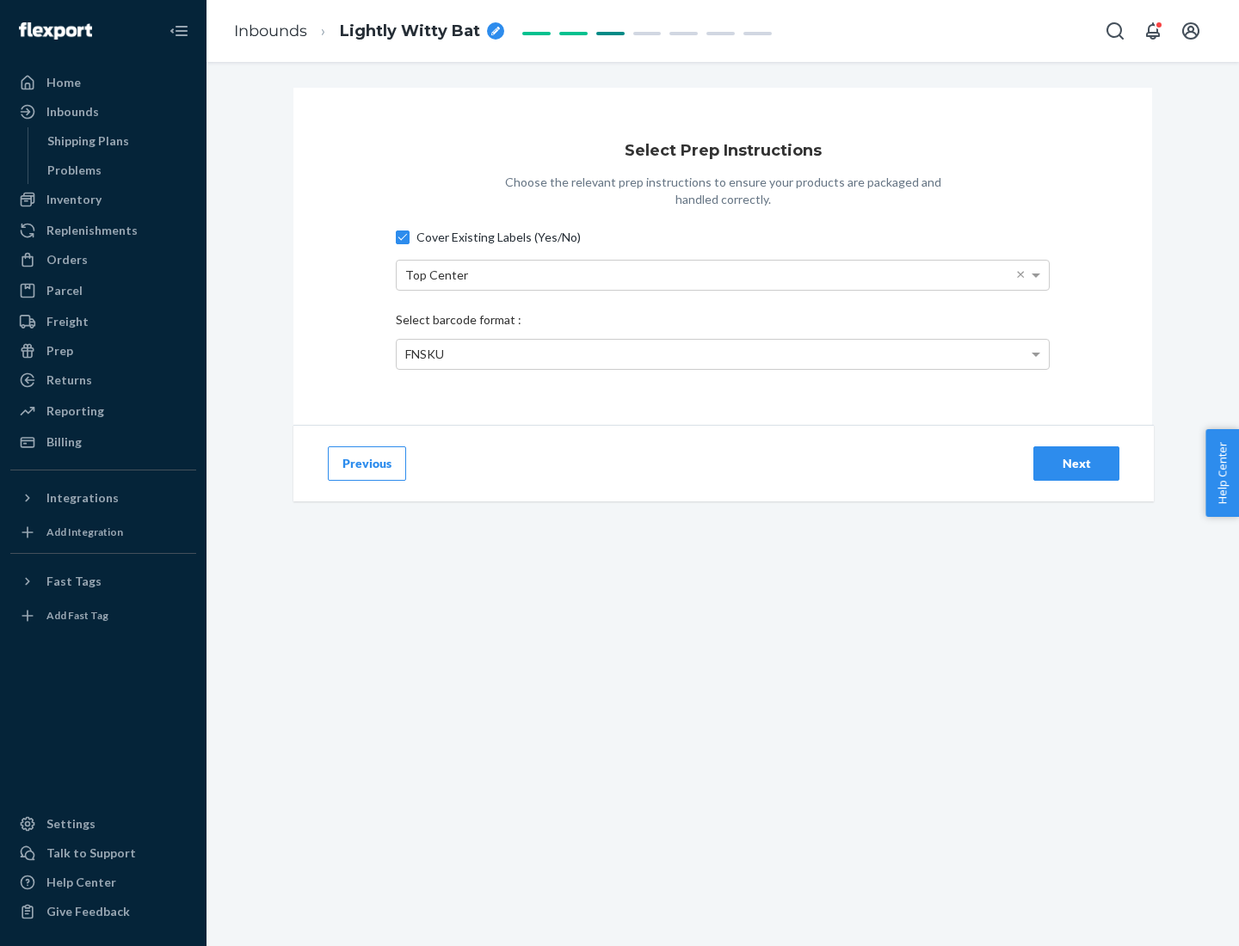
click at [1076, 463] on div "Next" at bounding box center [1076, 463] width 57 height 17
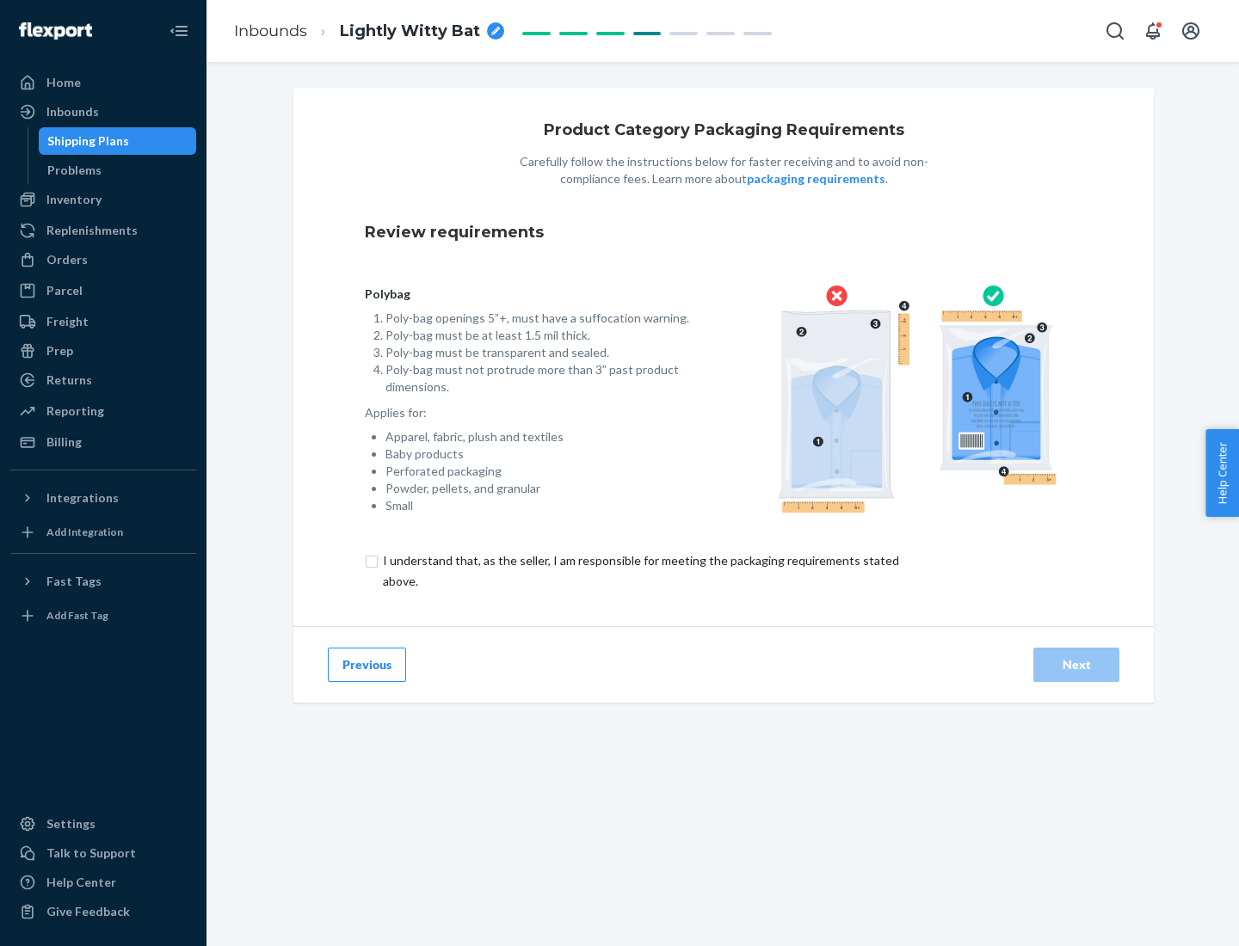
click at [639, 570] on input "checkbox" at bounding box center [651, 571] width 572 height 41
checkbox input "true"
click at [1076, 664] on div "Next" at bounding box center [1076, 664] width 57 height 17
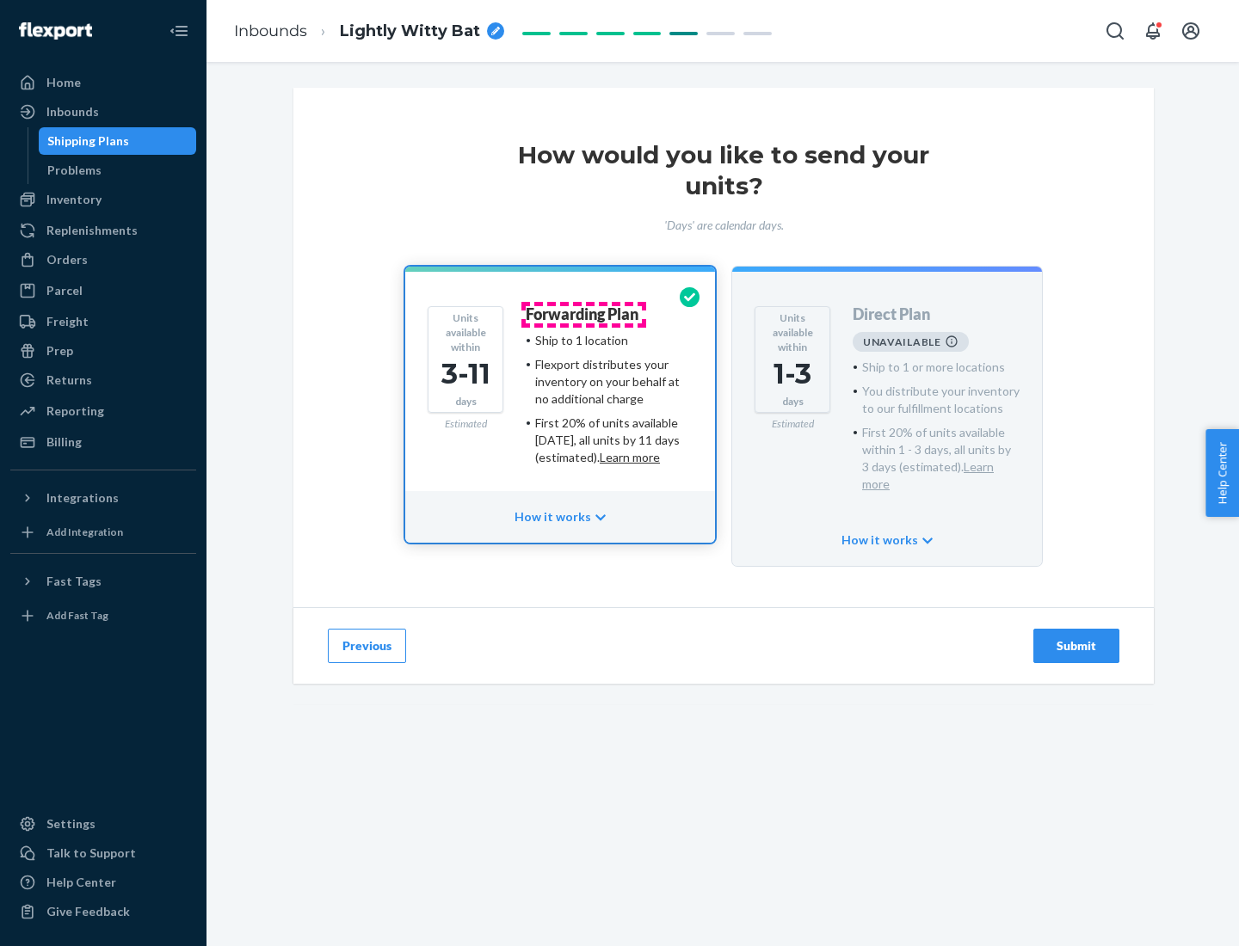
click at [583, 314] on h4 "Forwarding Plan" at bounding box center [582, 314] width 113 height 17
click at [1076, 637] on div "Submit" at bounding box center [1076, 645] width 57 height 17
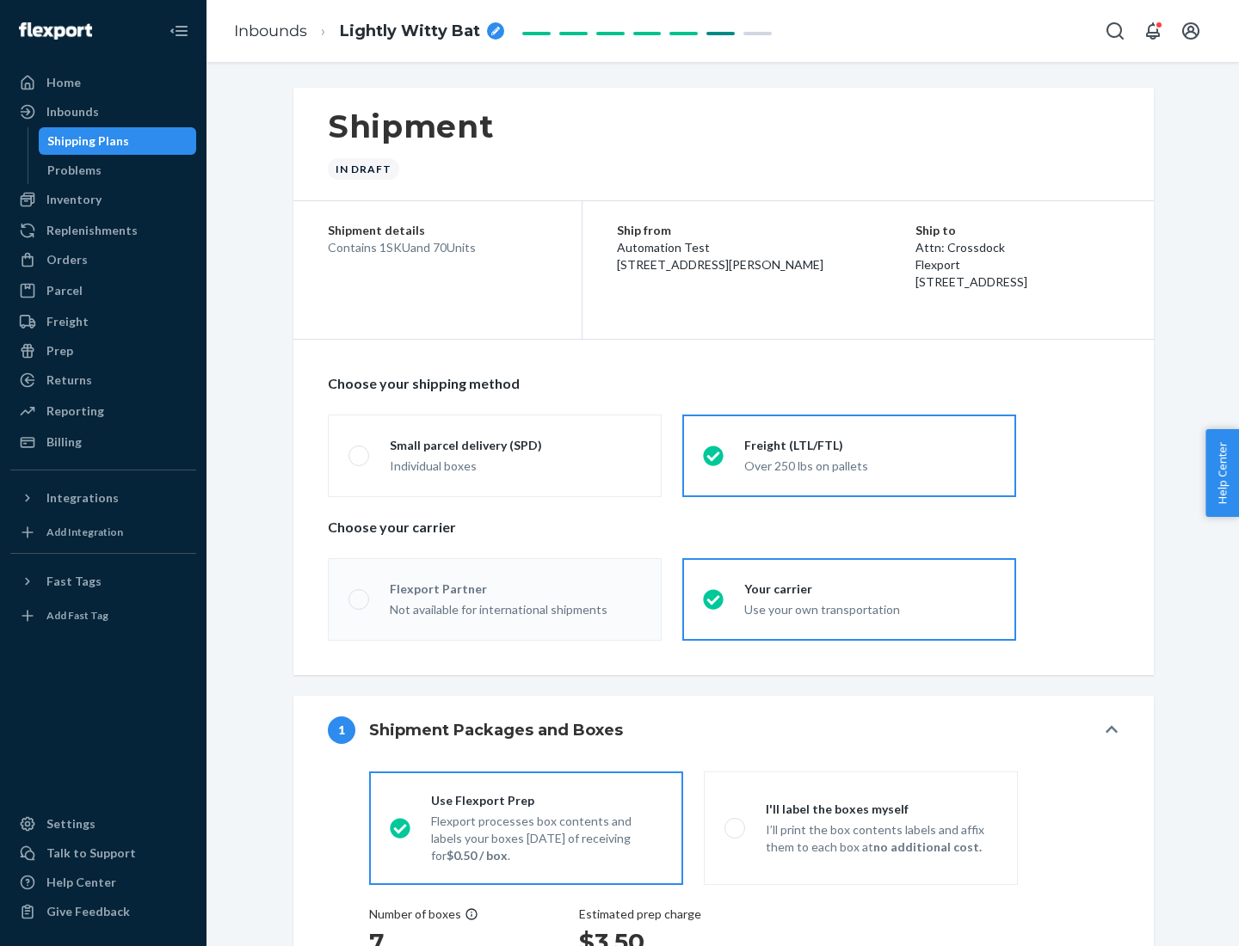
radio input "true"
radio input "false"
radio input "true"
radio input "false"
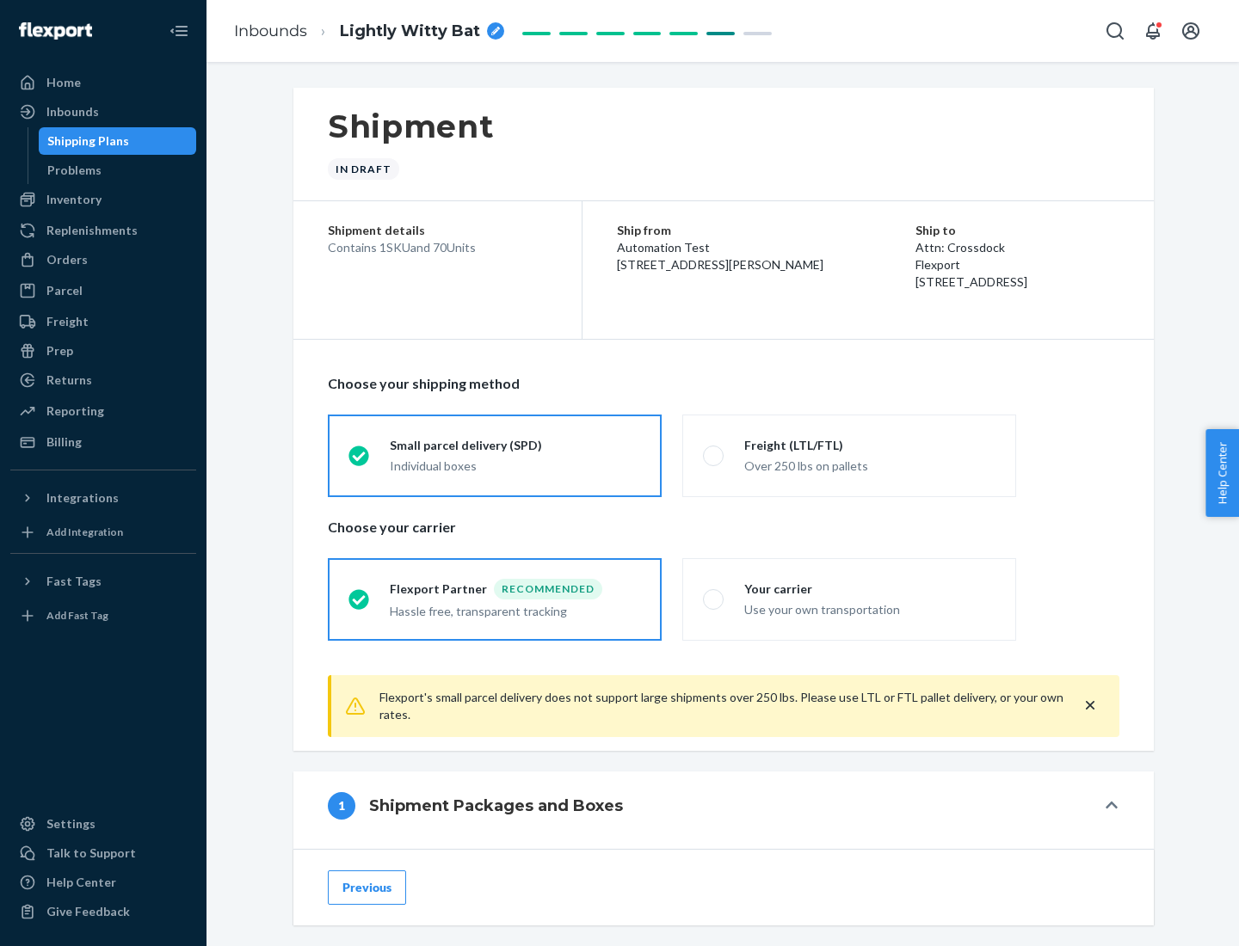
click at [515, 465] on div "Individual boxes" at bounding box center [515, 466] width 251 height 17
click at [360, 461] on input "Small parcel delivery (SPD) Individual boxes" at bounding box center [353, 455] width 11 height 11
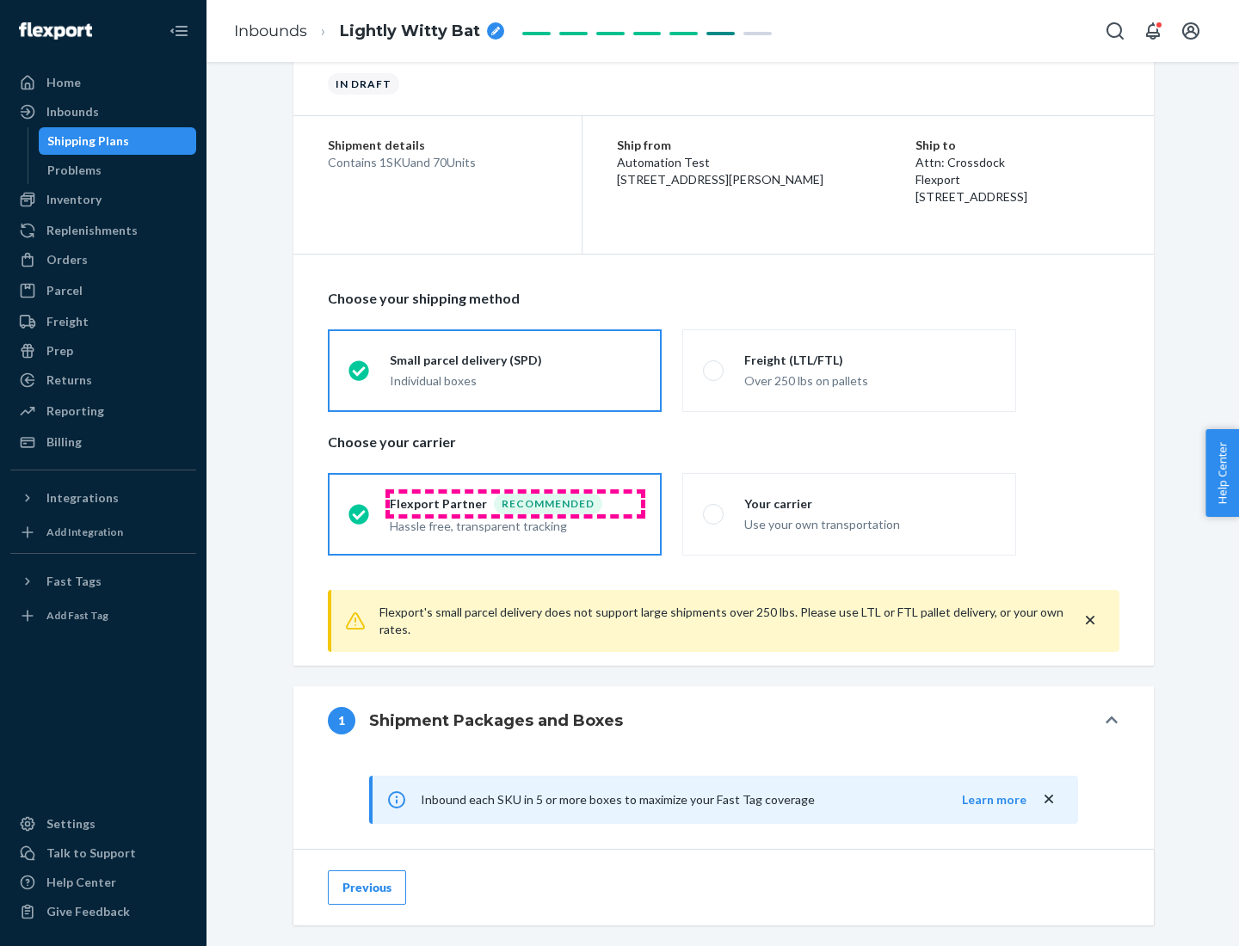
click at [515, 503] on div "Recommended" at bounding box center [548, 504] width 108 height 21
click at [360, 508] on input "Flexport Partner Recommended Hassle free, transparent tracking" at bounding box center [353, 513] width 11 height 11
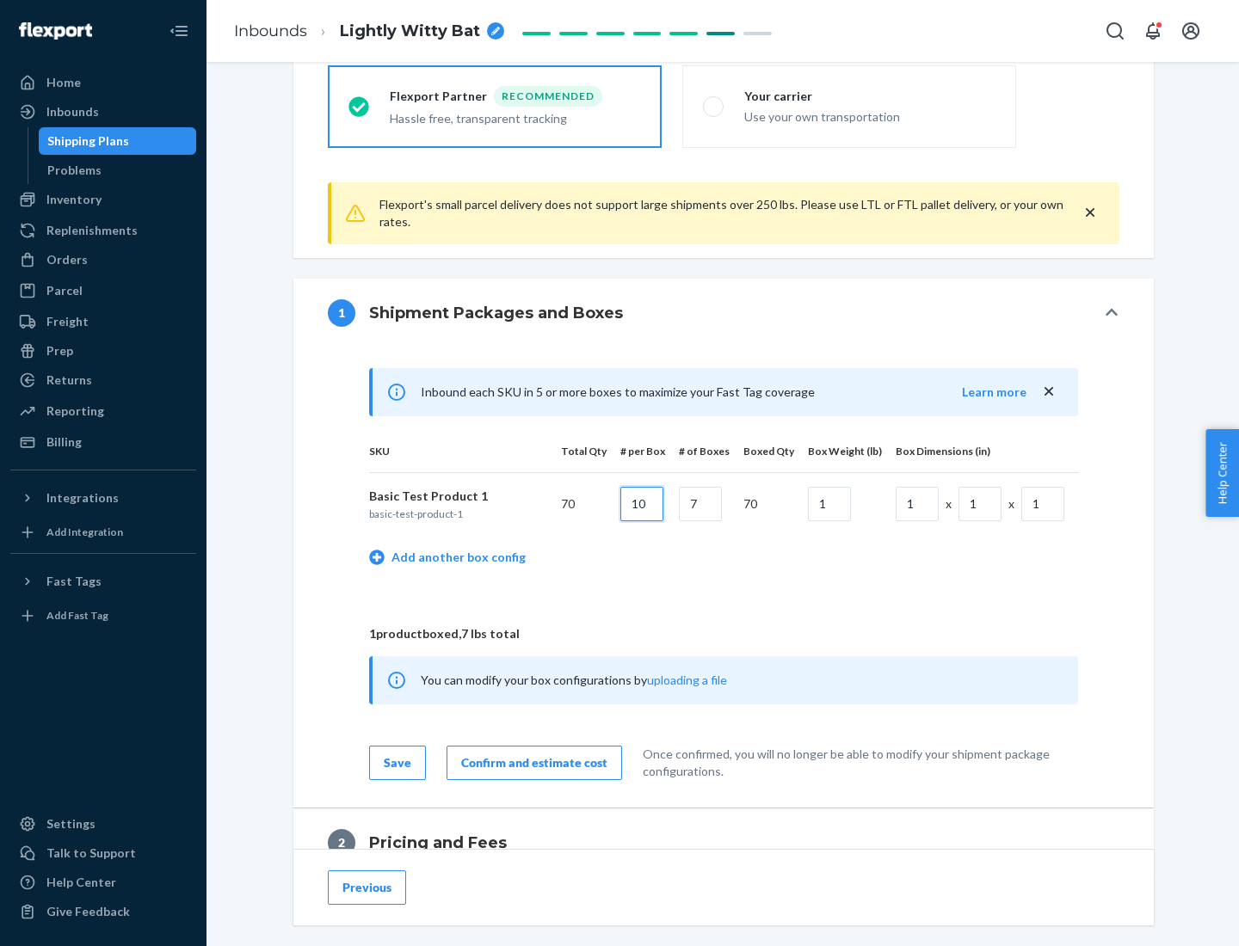
type input "10"
type input "7"
type input "1"
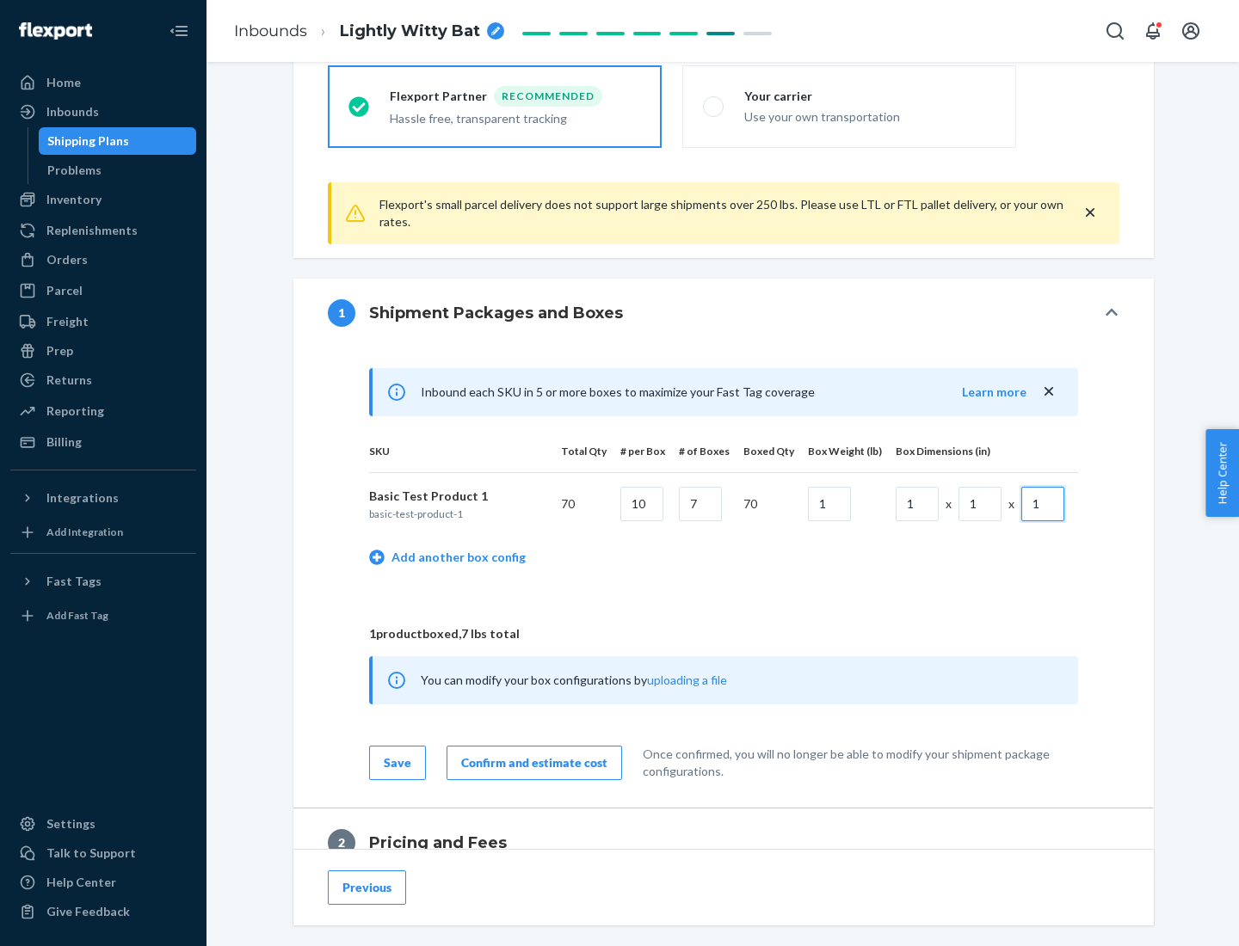
scroll to position [752, 0]
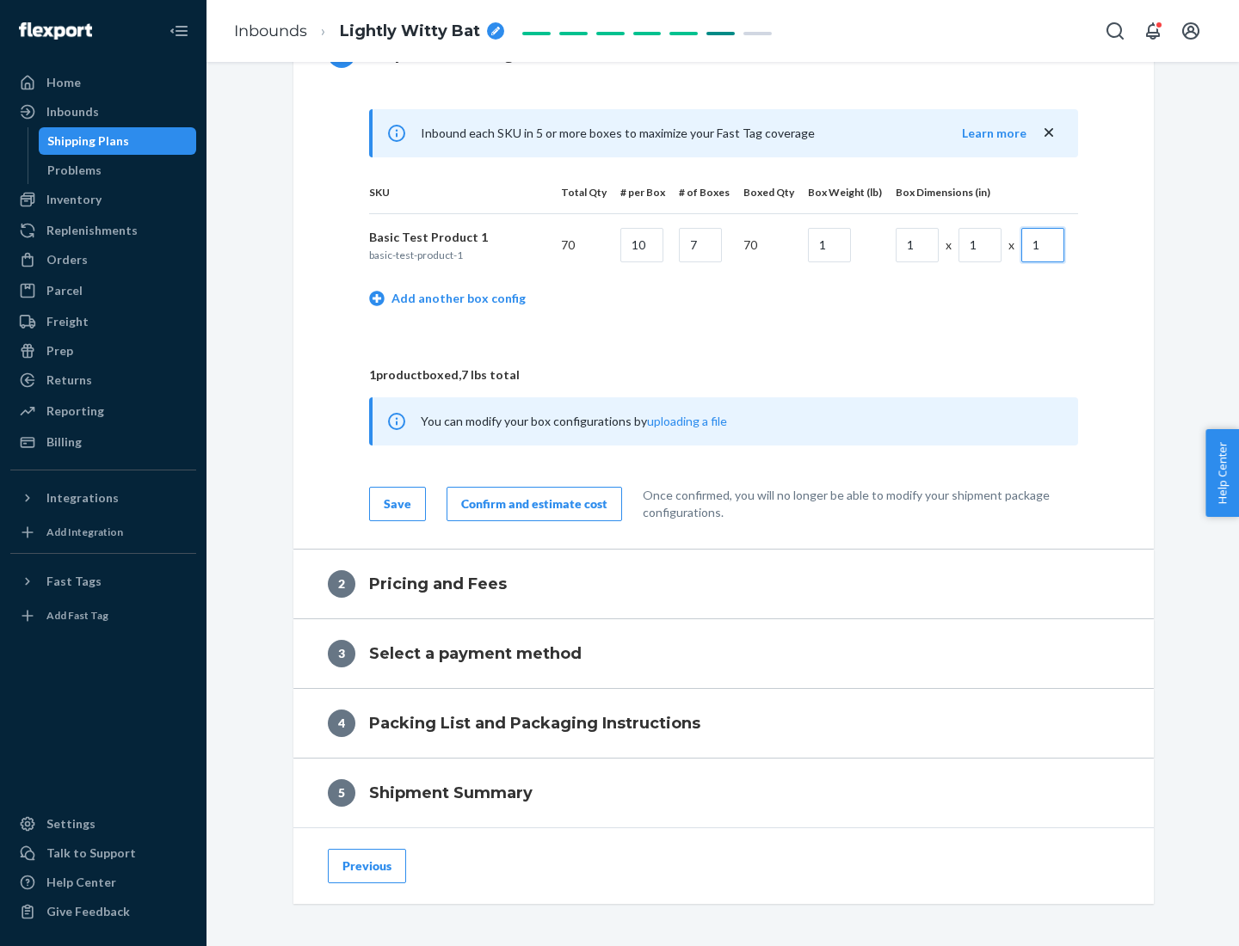
type input "1"
click at [531, 503] on div "Confirm and estimate cost" at bounding box center [534, 503] width 146 height 17
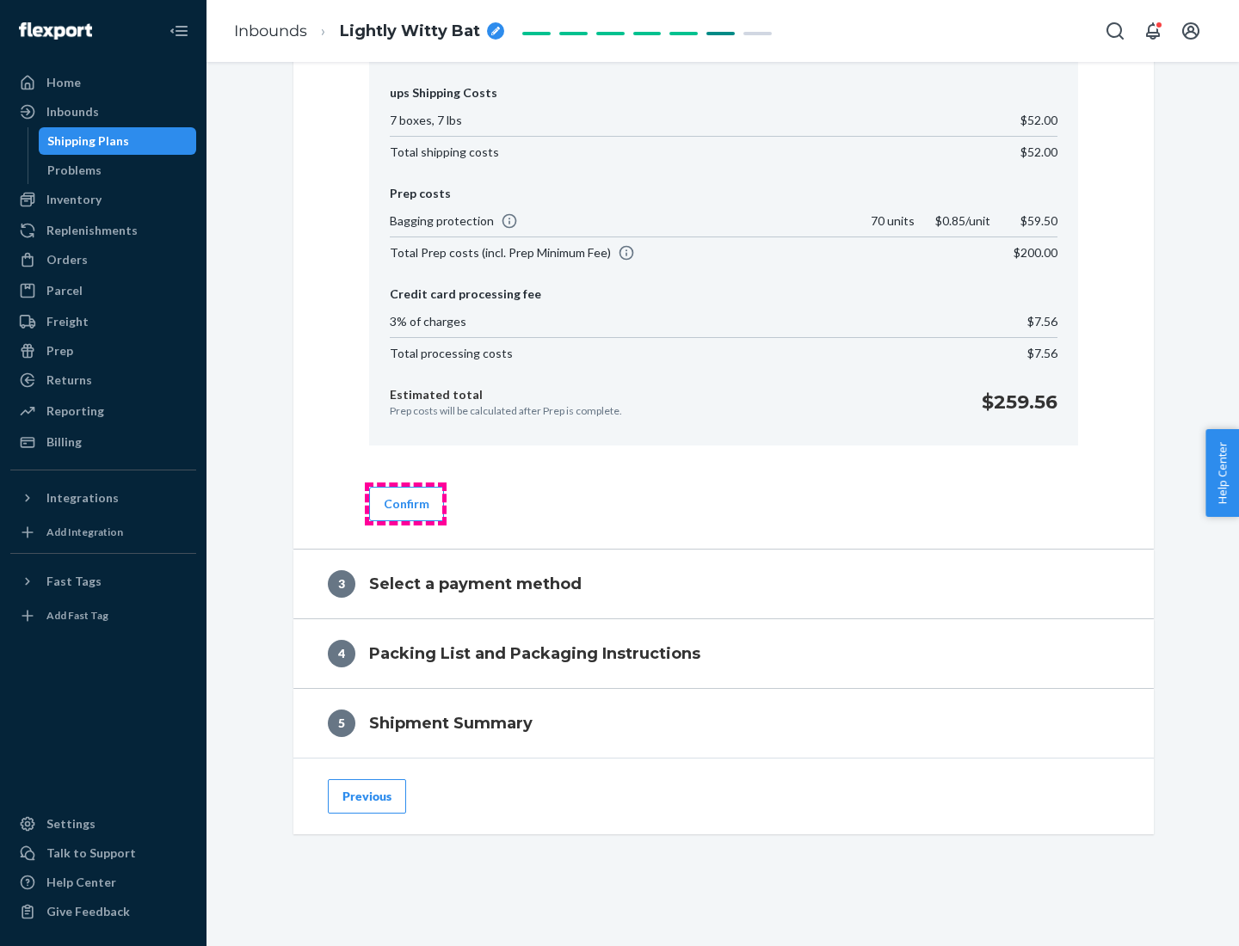
click at [405, 503] on button "Confirm" at bounding box center [406, 504] width 75 height 34
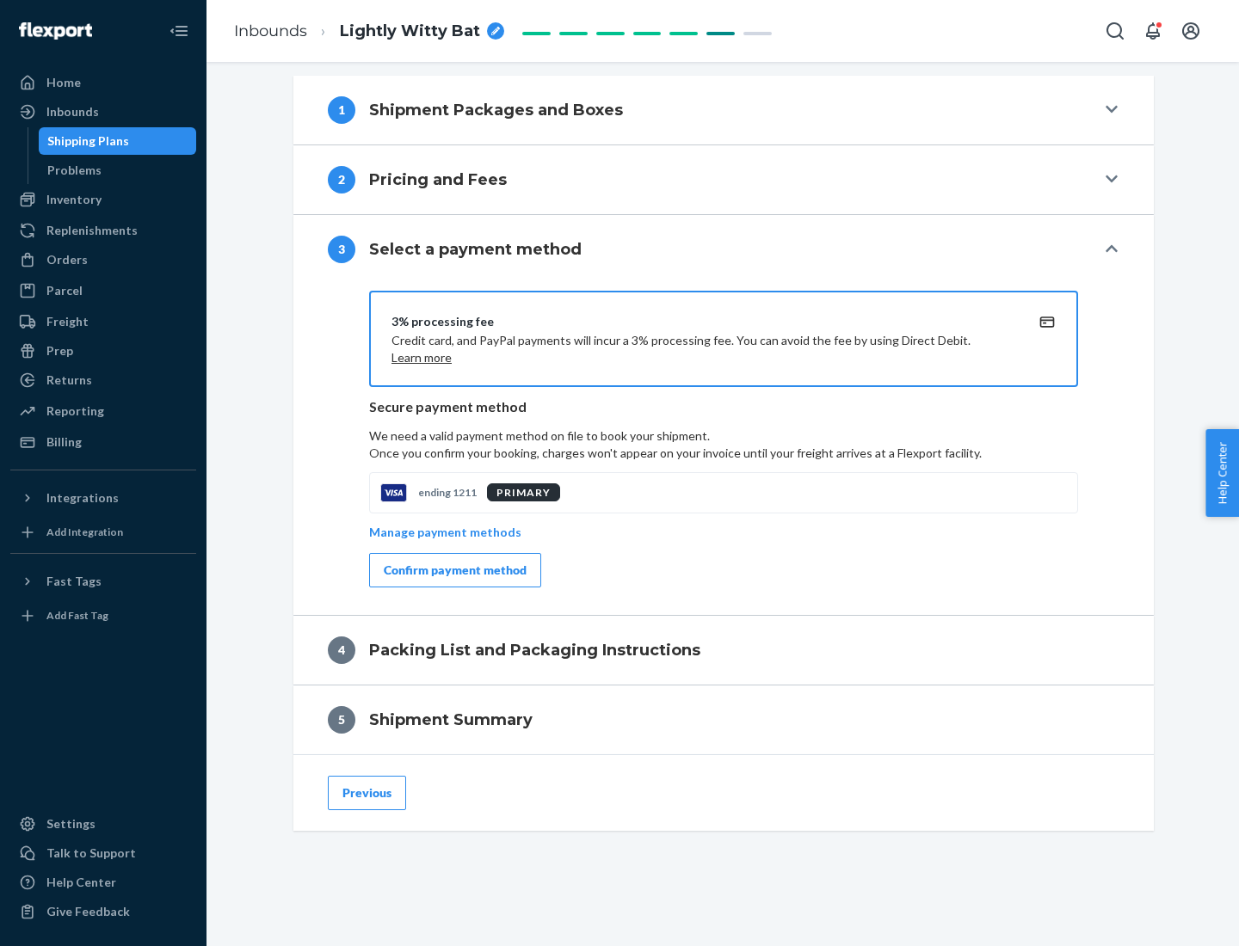
click at [453, 570] on div "Confirm payment method" at bounding box center [455, 570] width 143 height 17
